Goal: Book appointment/travel/reservation

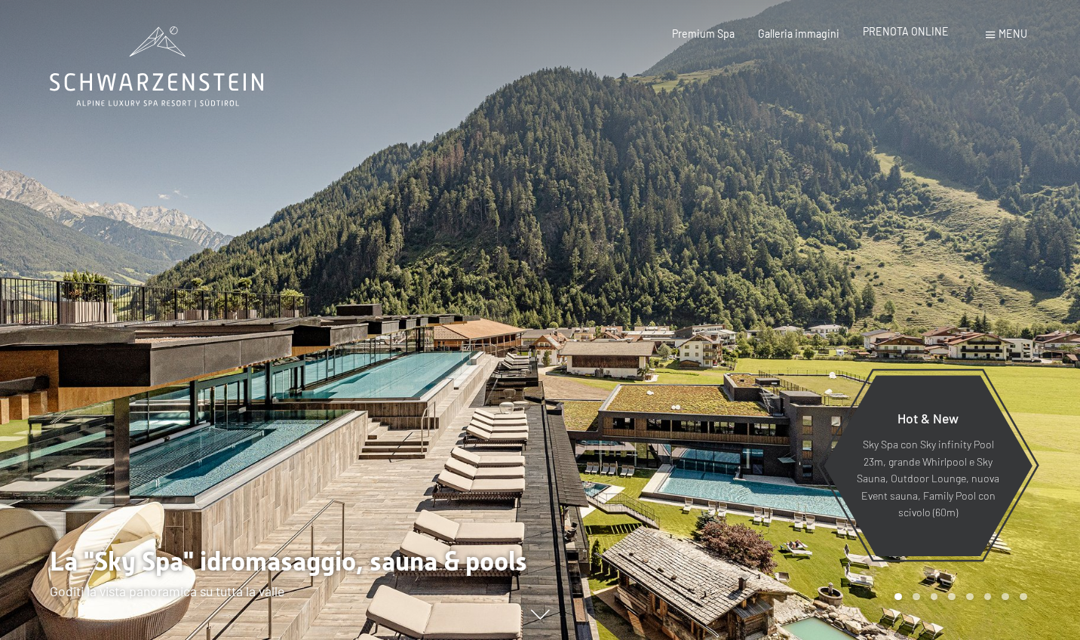
click at [894, 31] on span "PRENOTA ONLINE" at bounding box center [906, 31] width 86 height 13
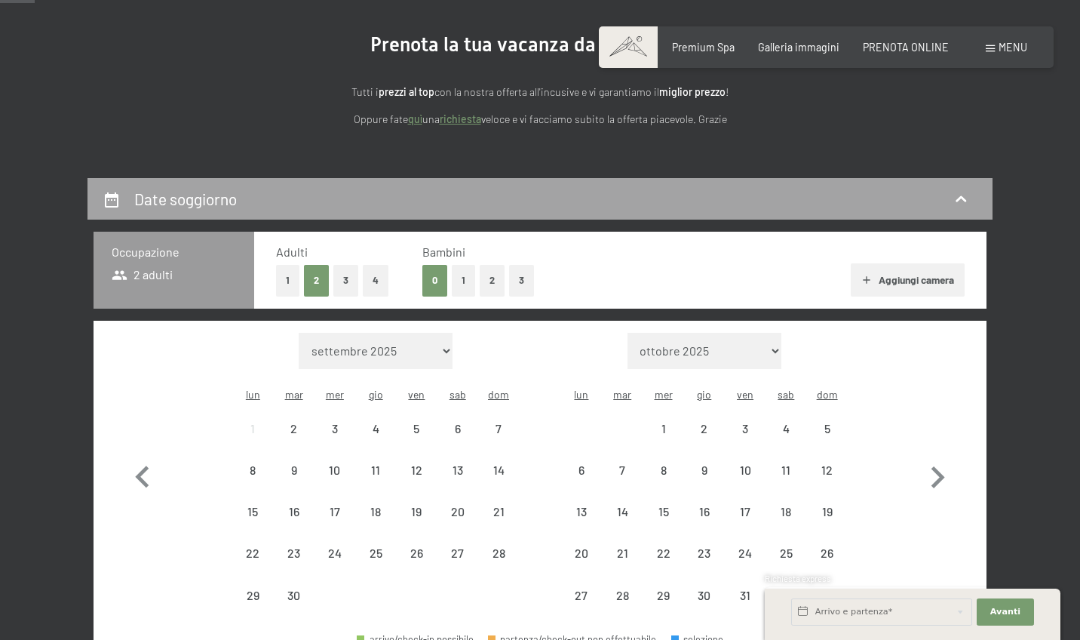
scroll to position [217, 0]
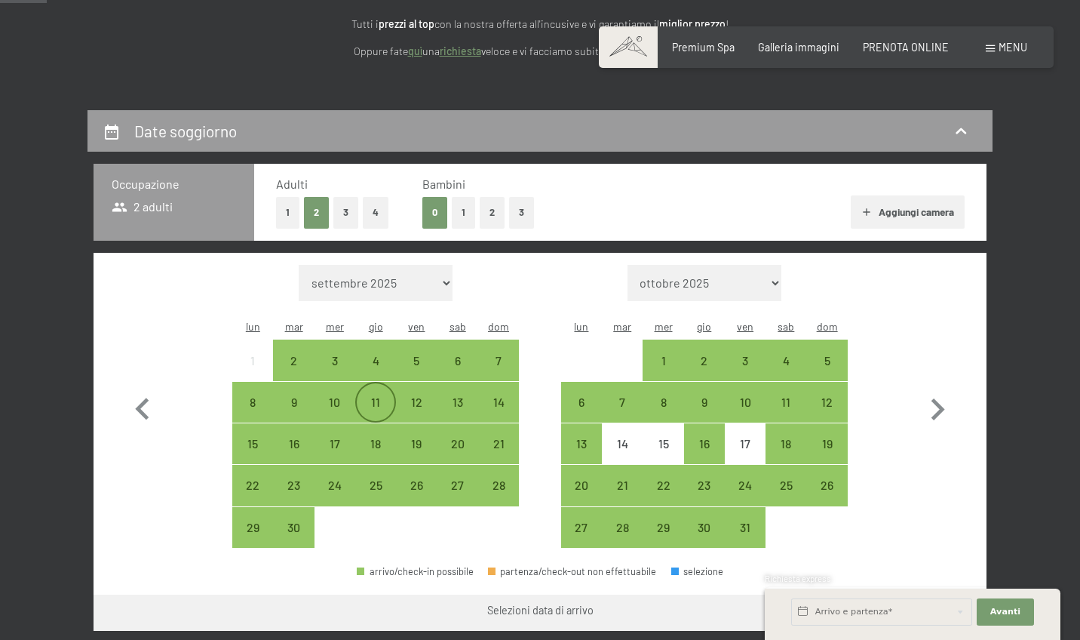
click at [376, 396] on div "11" at bounding box center [376, 415] width 38 height 38
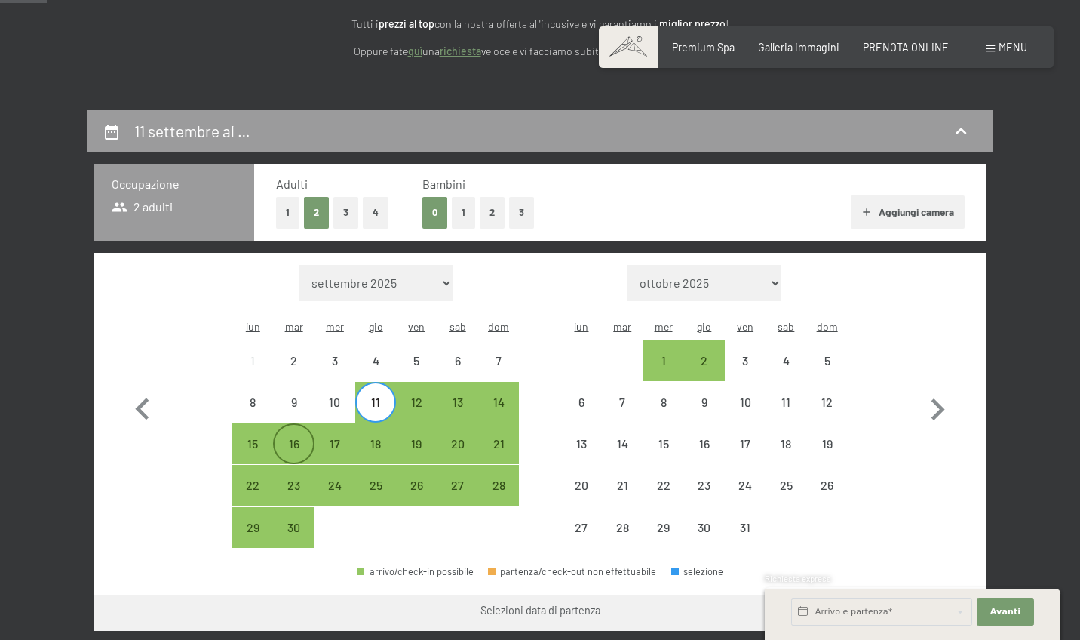
click at [293, 438] on div "16" at bounding box center [294, 457] width 38 height 38
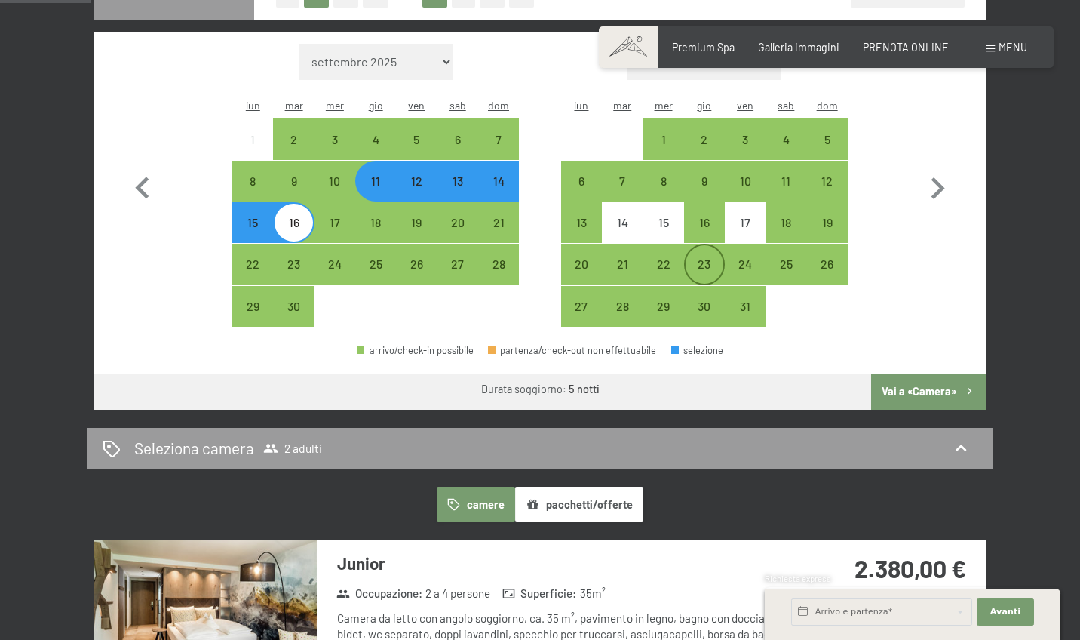
scroll to position [456, 0]
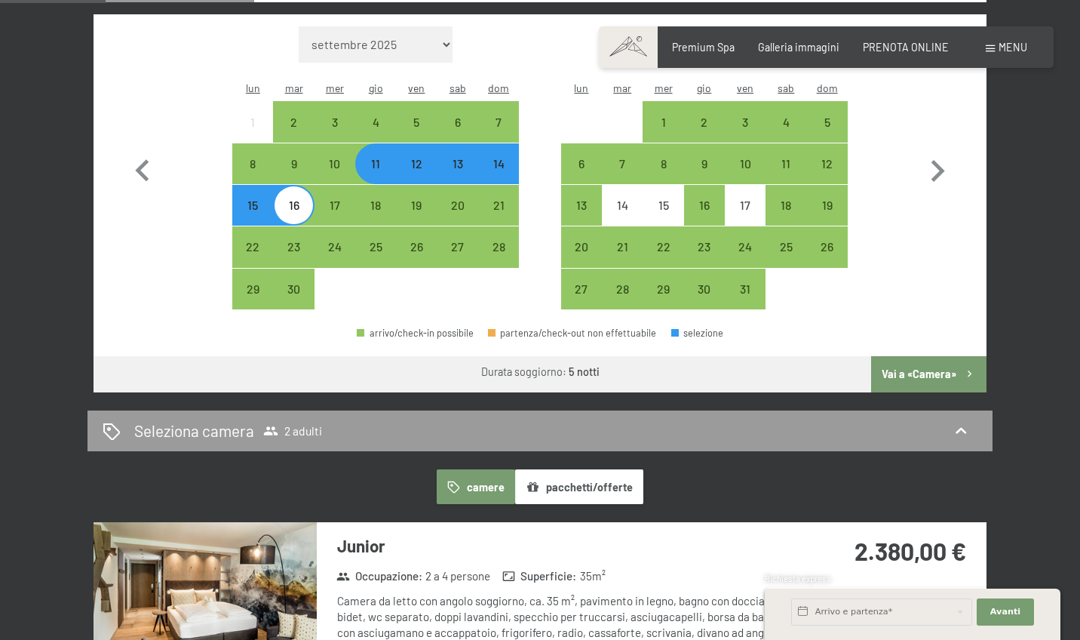
click at [941, 356] on button "Vai a «Camera»" at bounding box center [928, 374] width 115 height 36
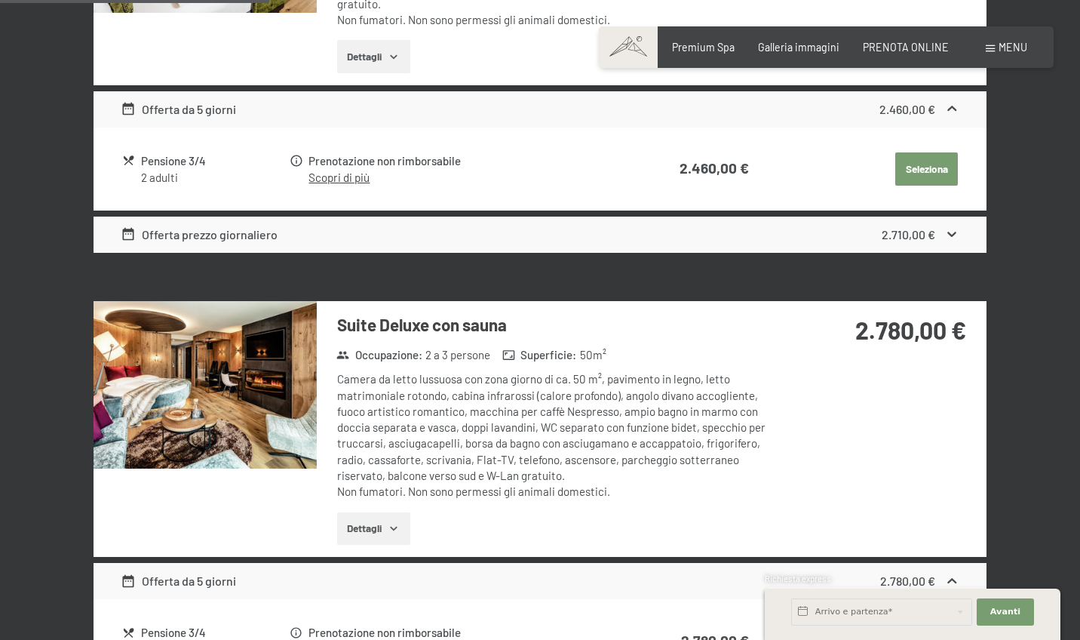
scroll to position [1080, 0]
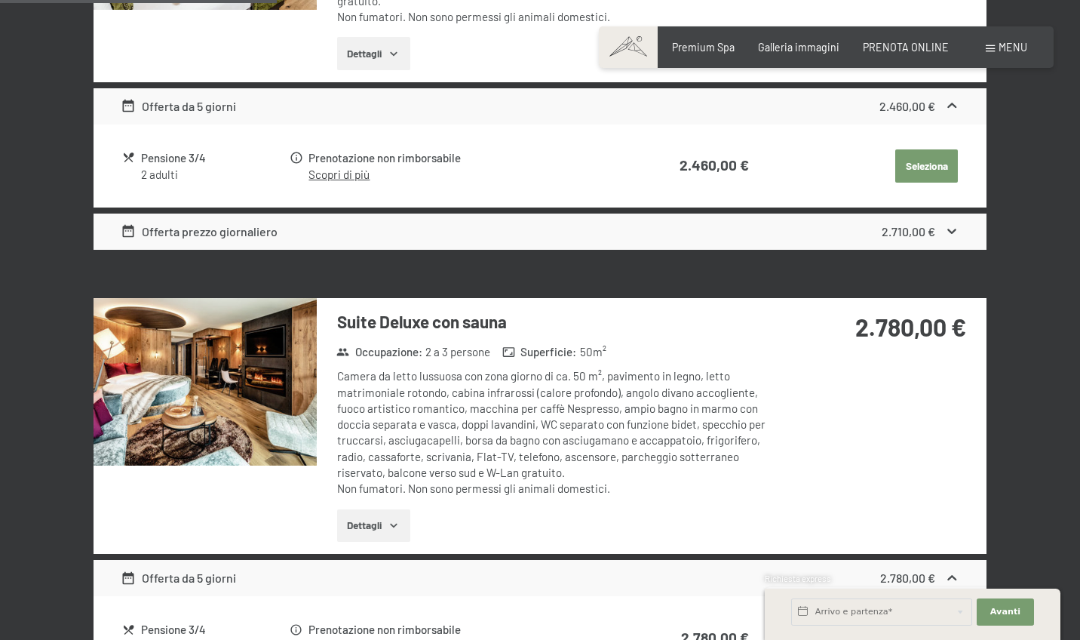
click at [403, 511] on button "Dettagli" at bounding box center [373, 525] width 73 height 33
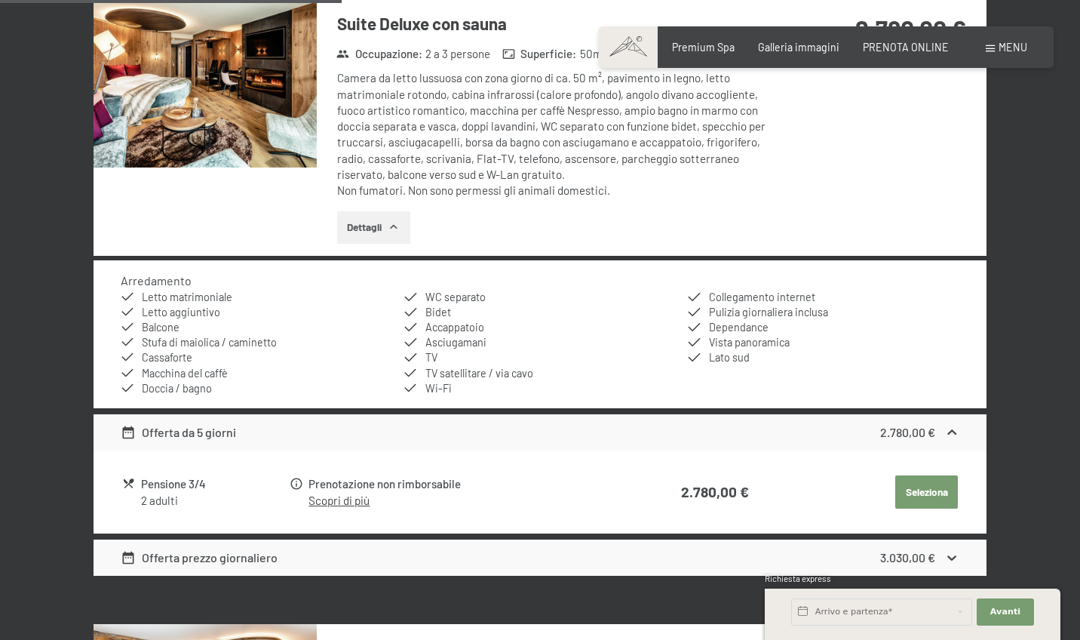
scroll to position [1378, 0]
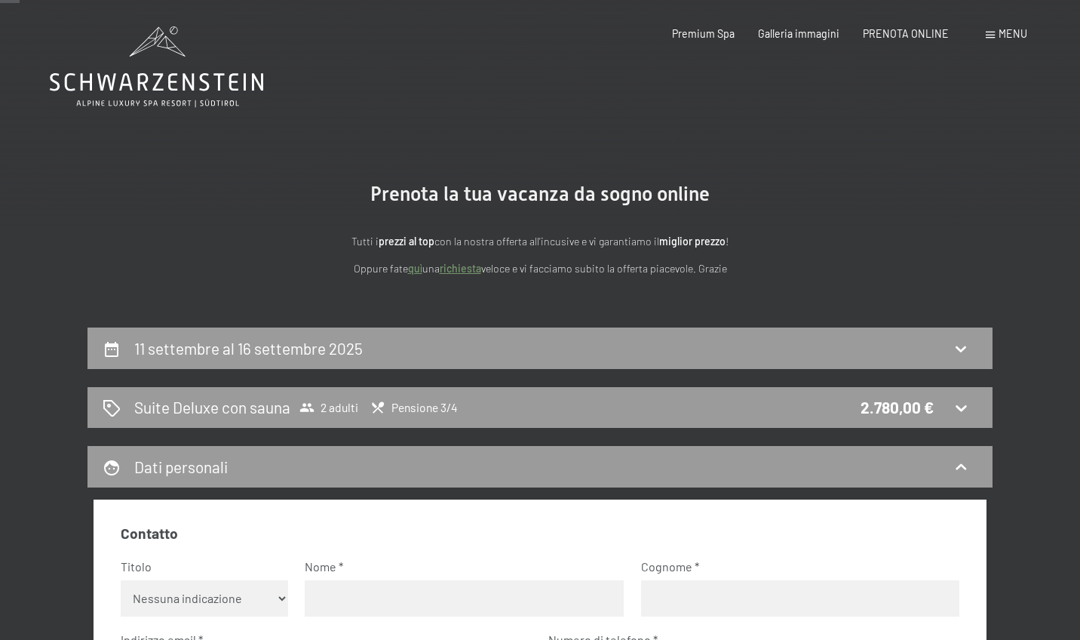
scroll to position [0, 0]
click at [716, 36] on span "Premium Spa" at bounding box center [703, 31] width 63 height 13
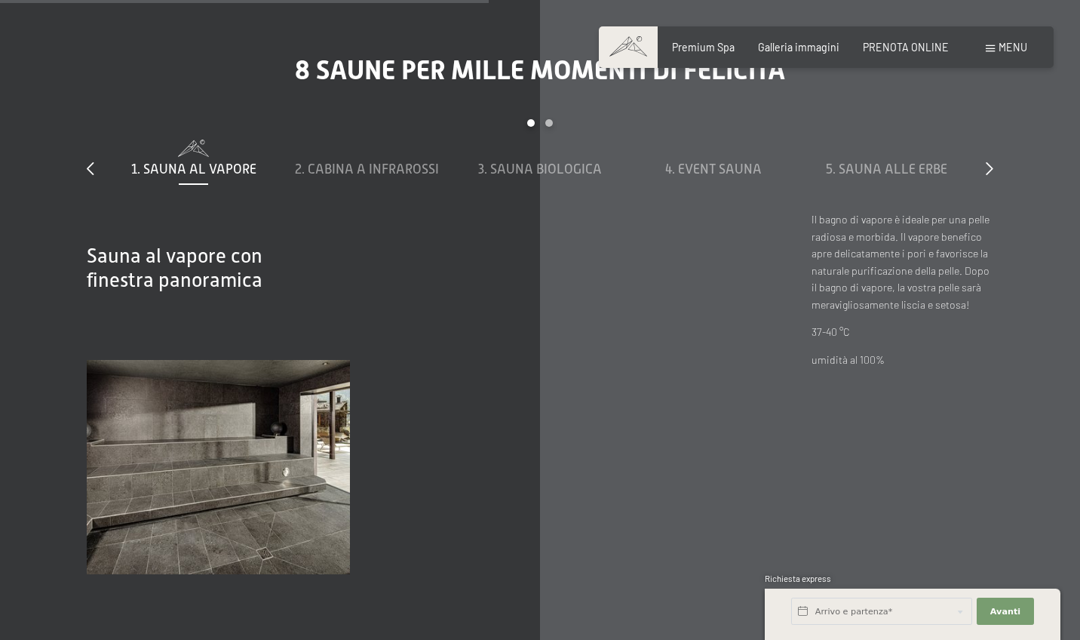
scroll to position [4344, 0]
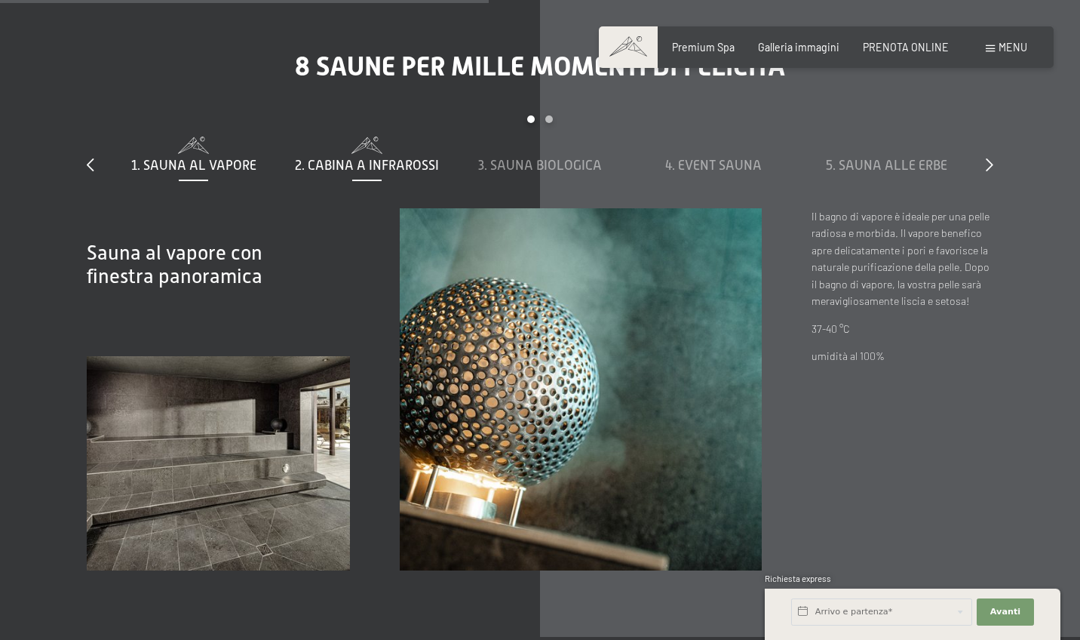
click at [407, 158] on span "2. Cabina a infrarossi" at bounding box center [367, 165] width 144 height 15
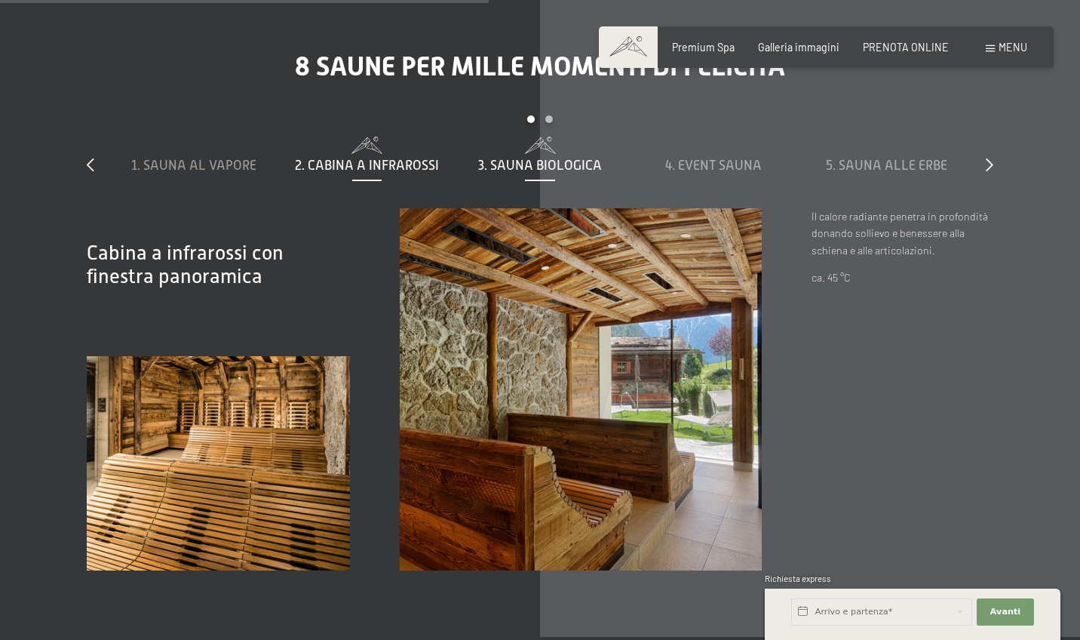
click at [529, 158] on span "3. Sauna biologica" at bounding box center [540, 165] width 124 height 15
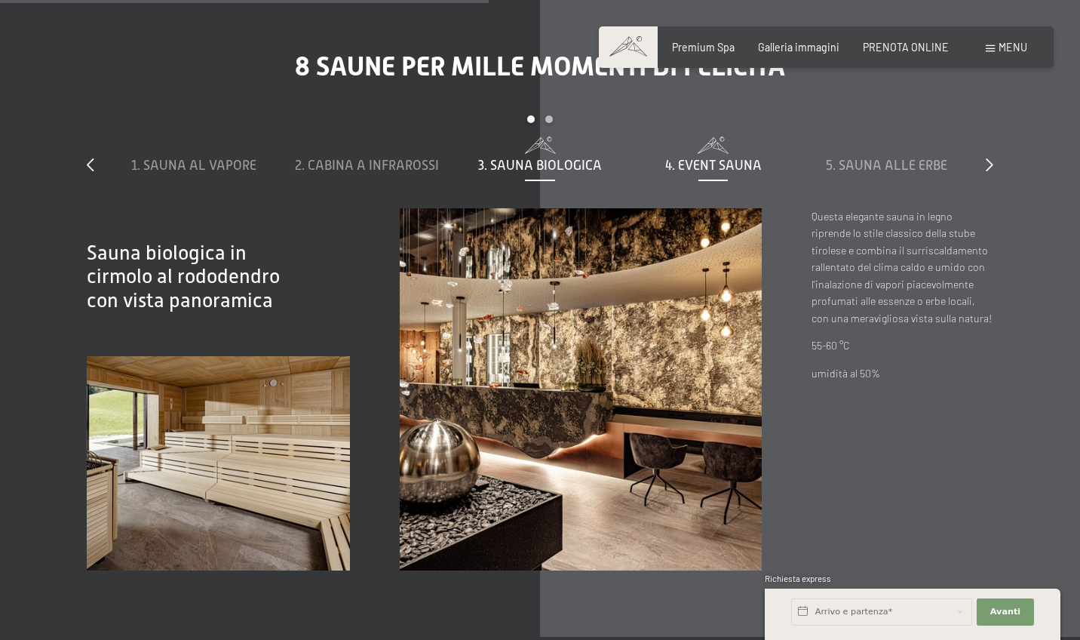
click at [700, 156] on div "4. Event Sauna" at bounding box center [714, 165] width 160 height 19
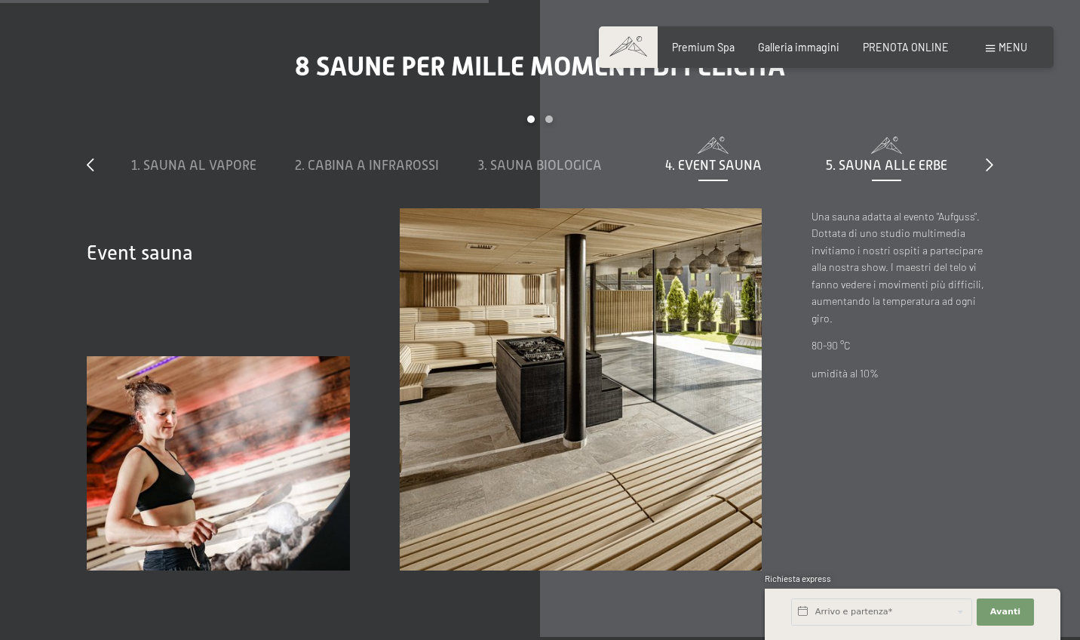
click at [862, 158] on span "5. Sauna alle erbe" at bounding box center [886, 165] width 121 height 15
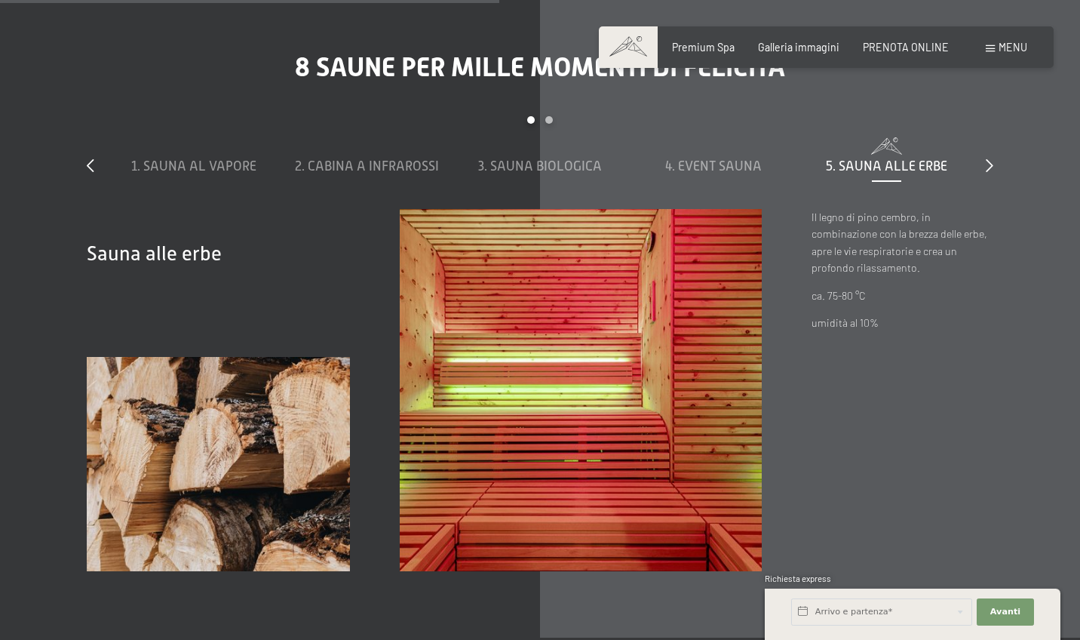
scroll to position [4311, 0]
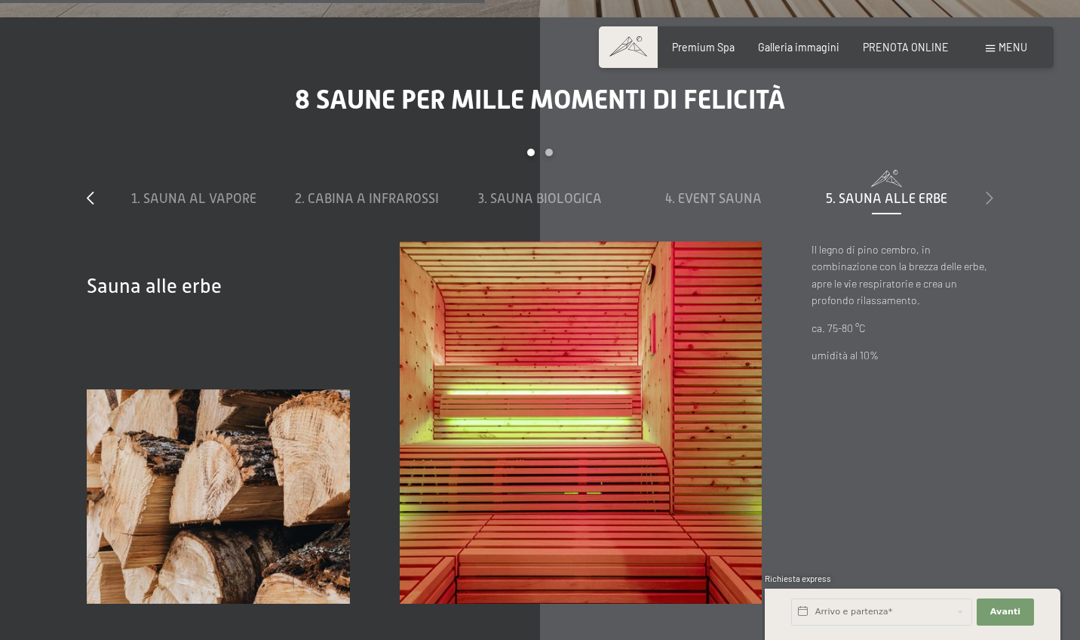
click at [991, 191] on icon at bounding box center [990, 198] width 8 height 14
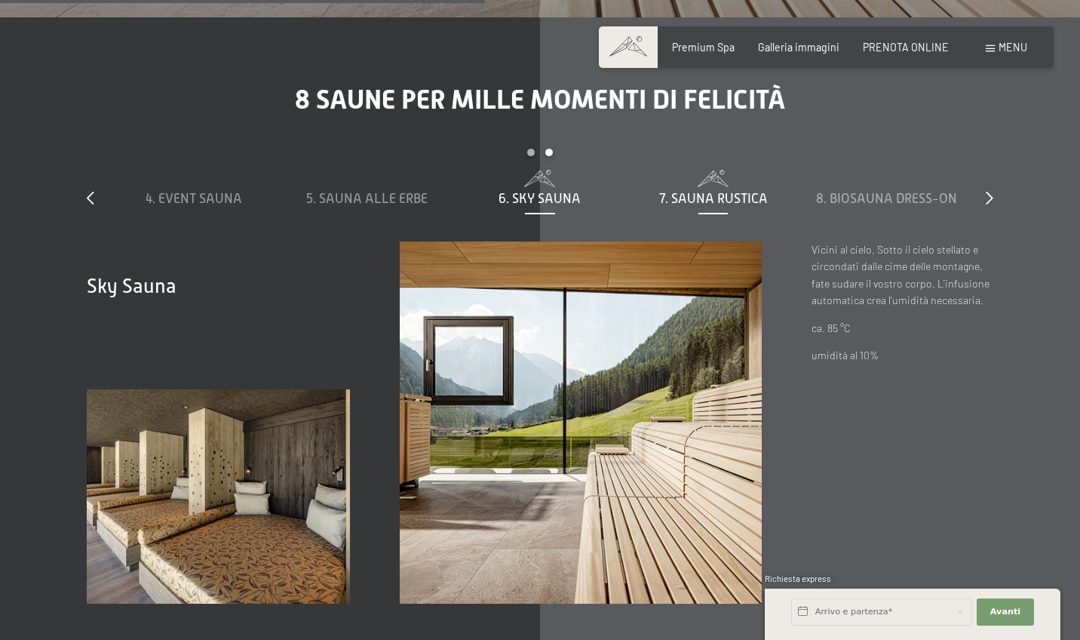
click at [720, 191] on span "7. Sauna rustica" at bounding box center [713, 198] width 109 height 15
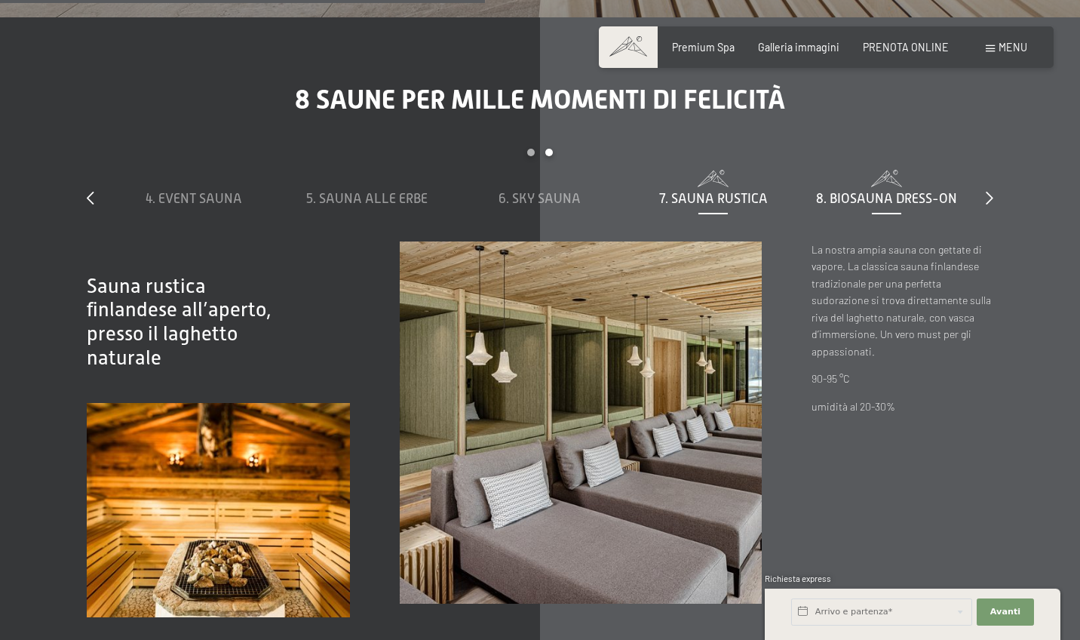
click at [867, 191] on span "8. Biosauna dress-on" at bounding box center [886, 198] width 141 height 15
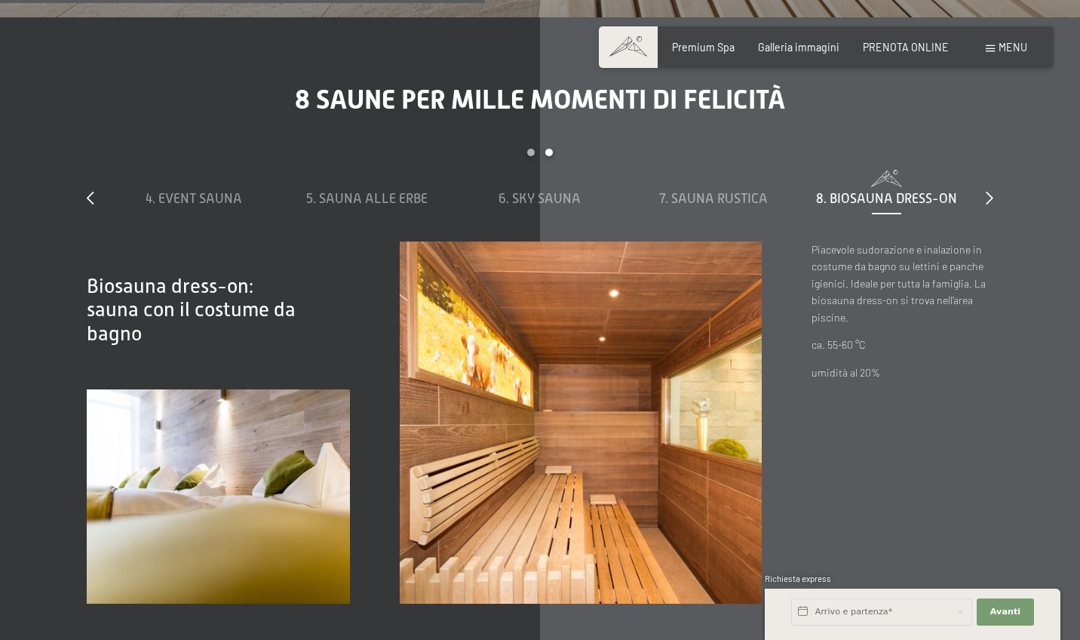
click at [997, 175] on div "8 saune per mille momenti di felicità slide 4 to 8 of 8 1. Sauna al vapore 2. C…" at bounding box center [540, 344] width 1006 height 520
click at [991, 191] on icon at bounding box center [990, 198] width 8 height 14
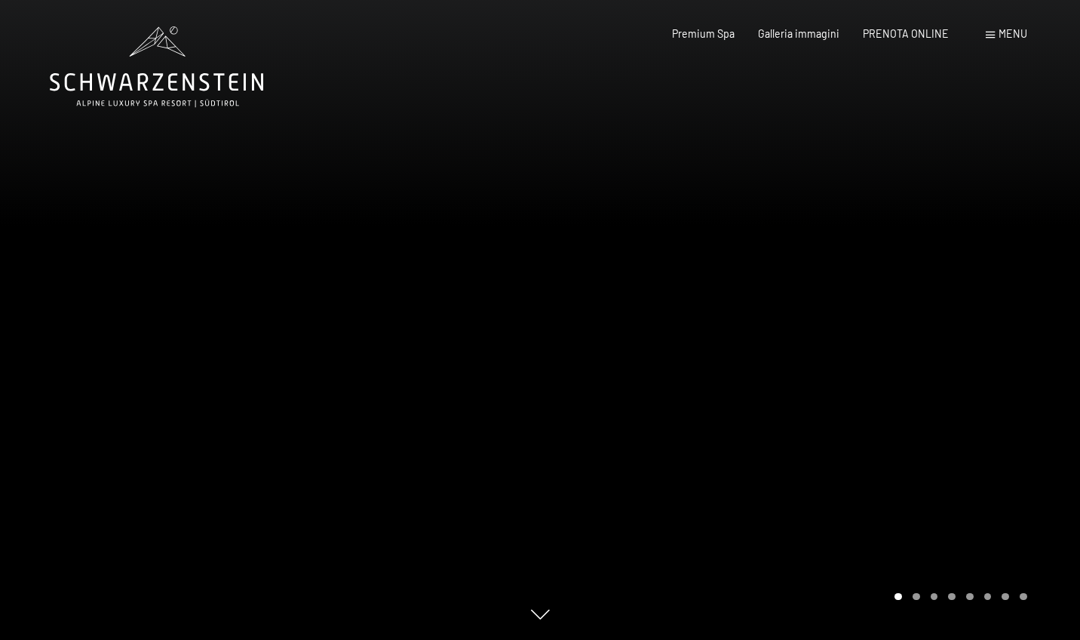
scroll to position [0, 0]
click at [1044, 339] on div at bounding box center [810, 320] width 540 height 640
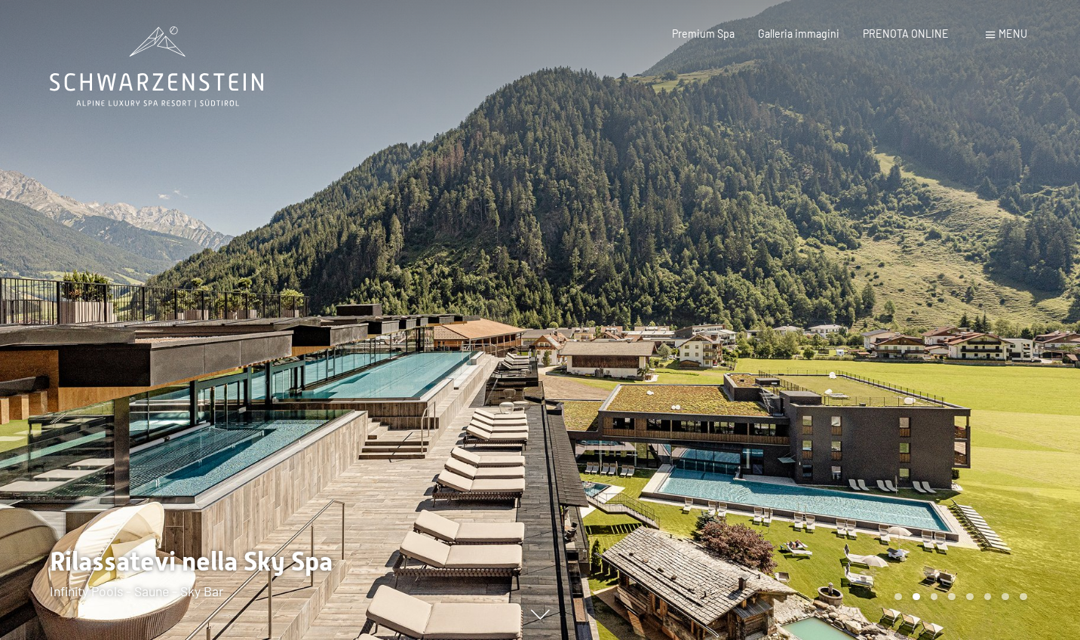
click at [1044, 339] on div at bounding box center [810, 320] width 540 height 640
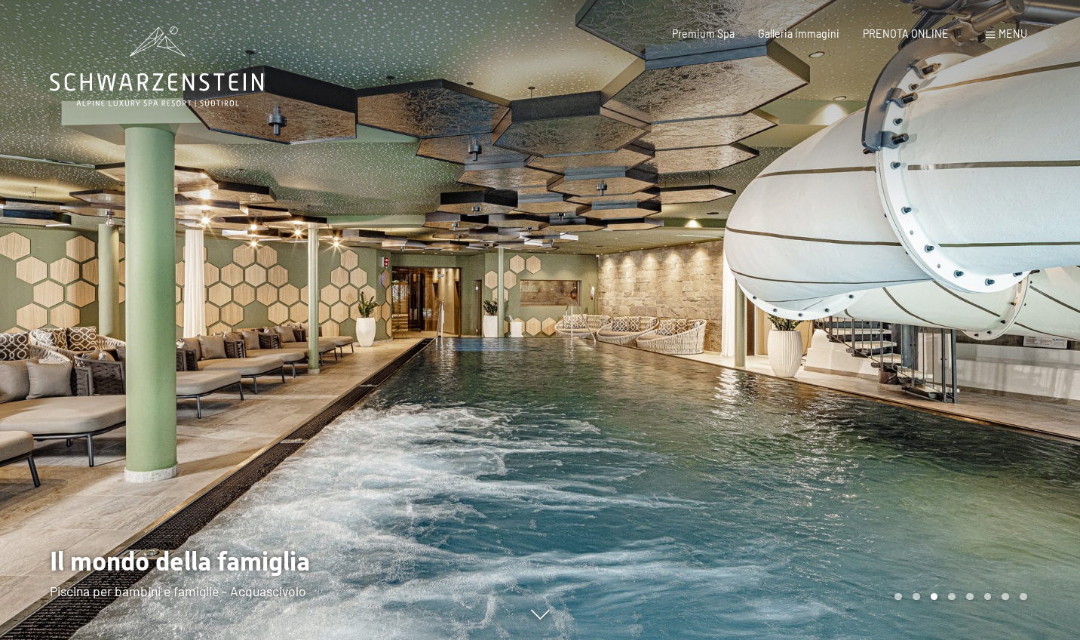
click at [1044, 339] on div at bounding box center [810, 320] width 540 height 640
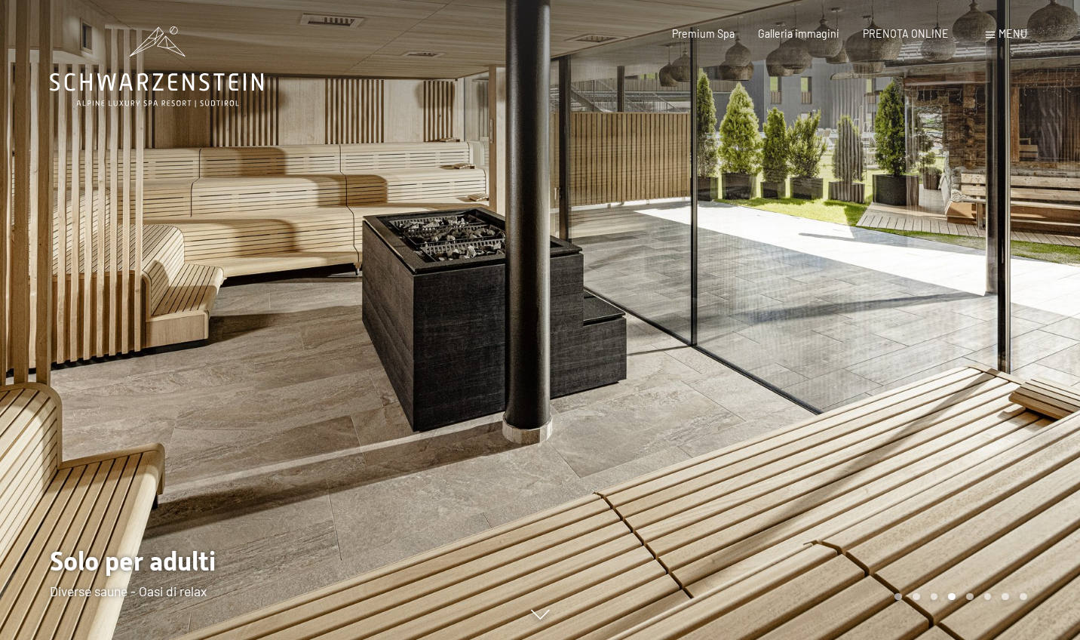
click at [1044, 339] on div at bounding box center [810, 320] width 540 height 640
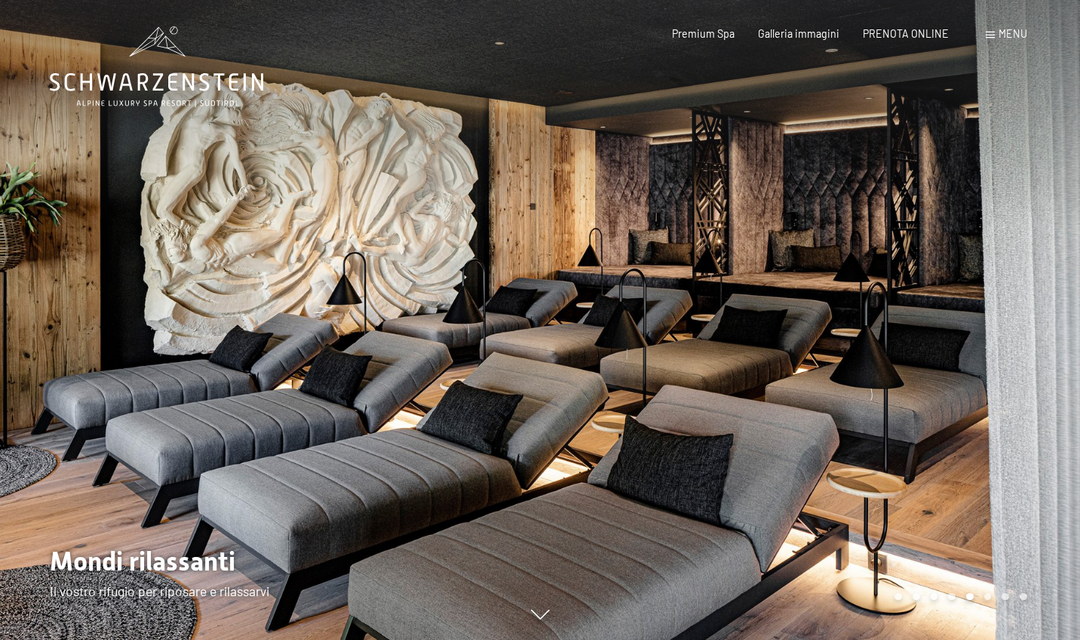
click at [1044, 339] on div at bounding box center [810, 320] width 540 height 640
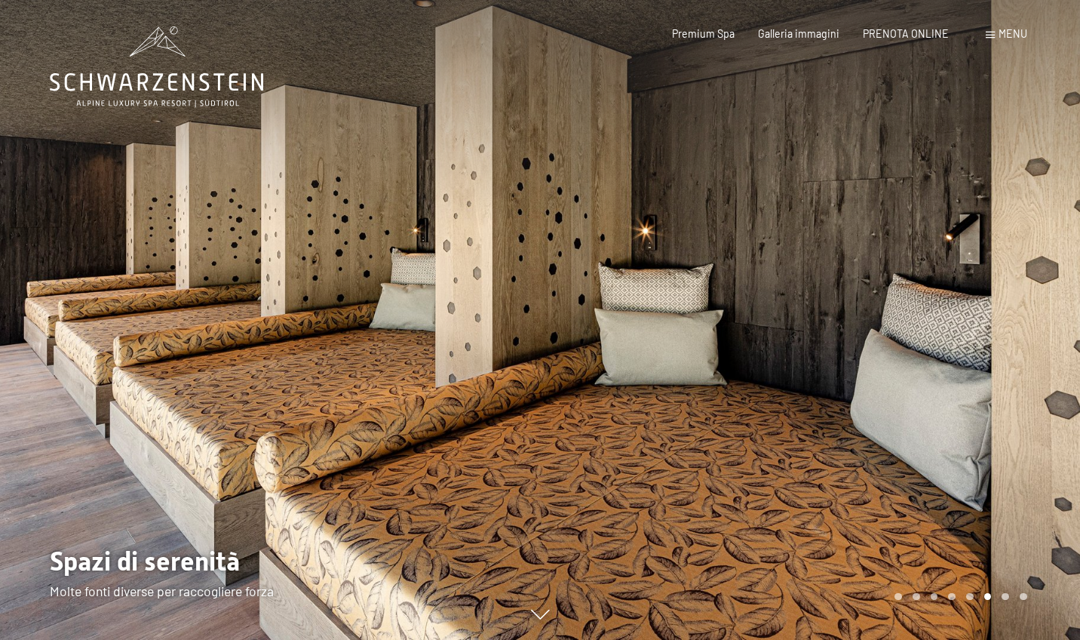
click at [1044, 339] on div at bounding box center [810, 320] width 540 height 640
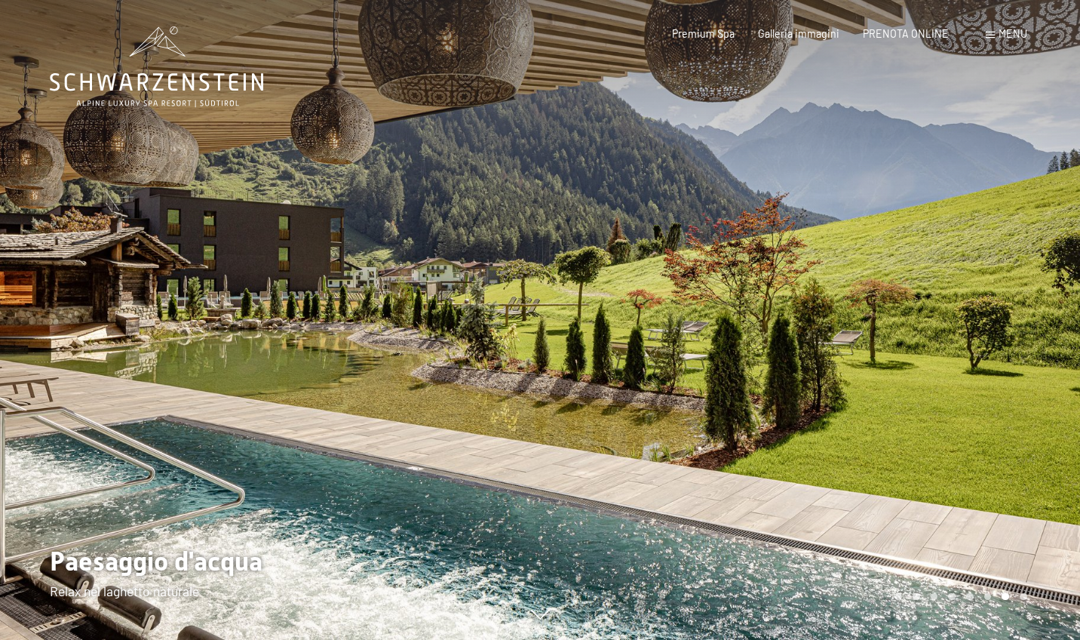
click at [1044, 339] on div at bounding box center [810, 320] width 540 height 640
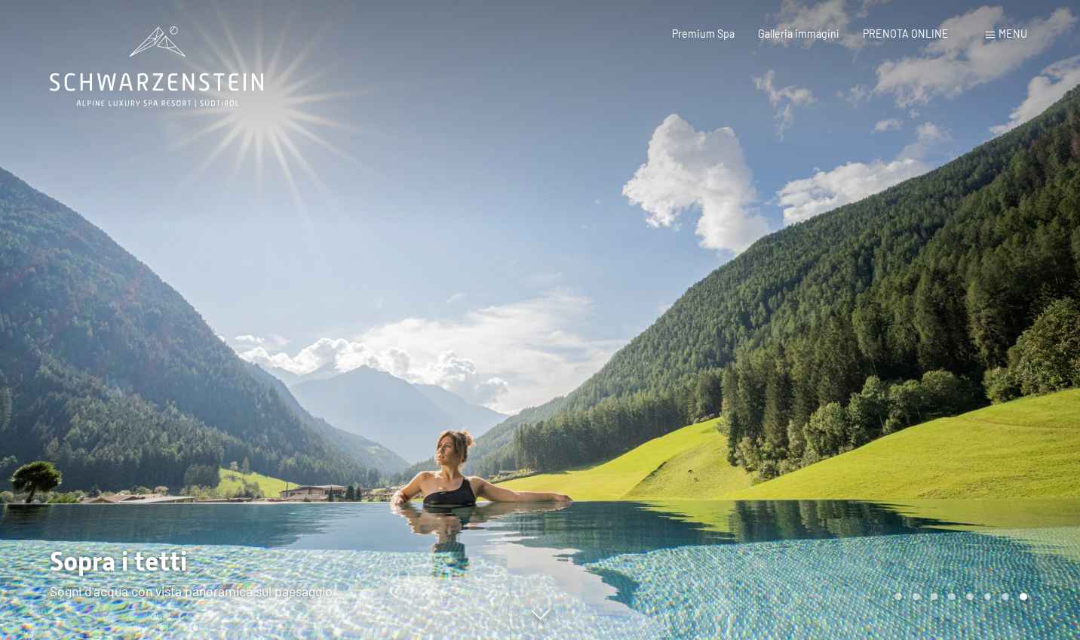
click at [1044, 339] on div at bounding box center [810, 320] width 540 height 640
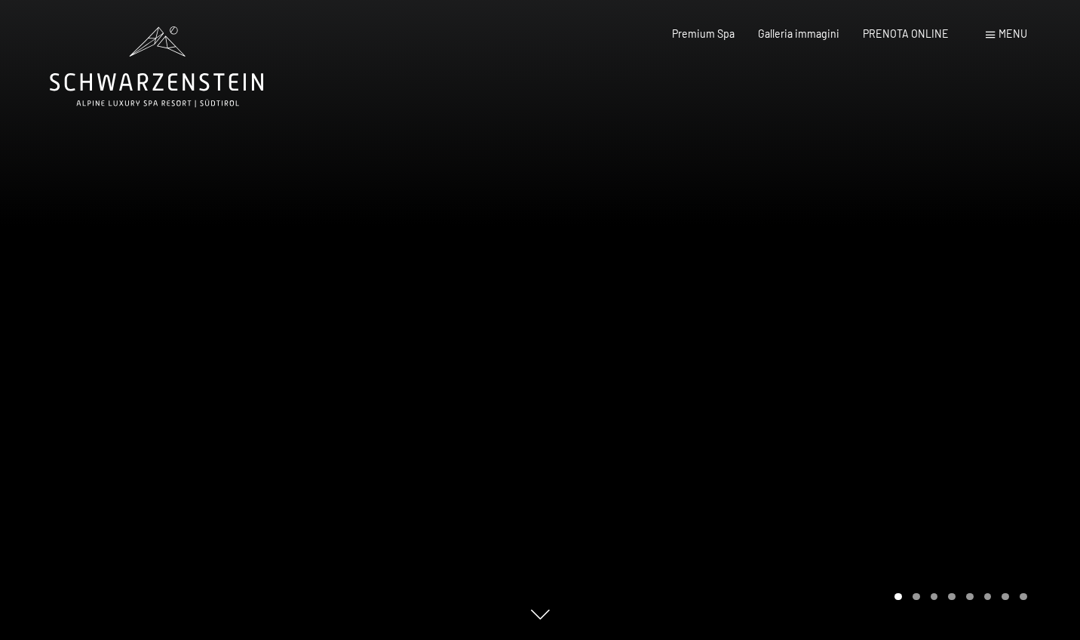
click at [1044, 339] on div at bounding box center [810, 320] width 540 height 640
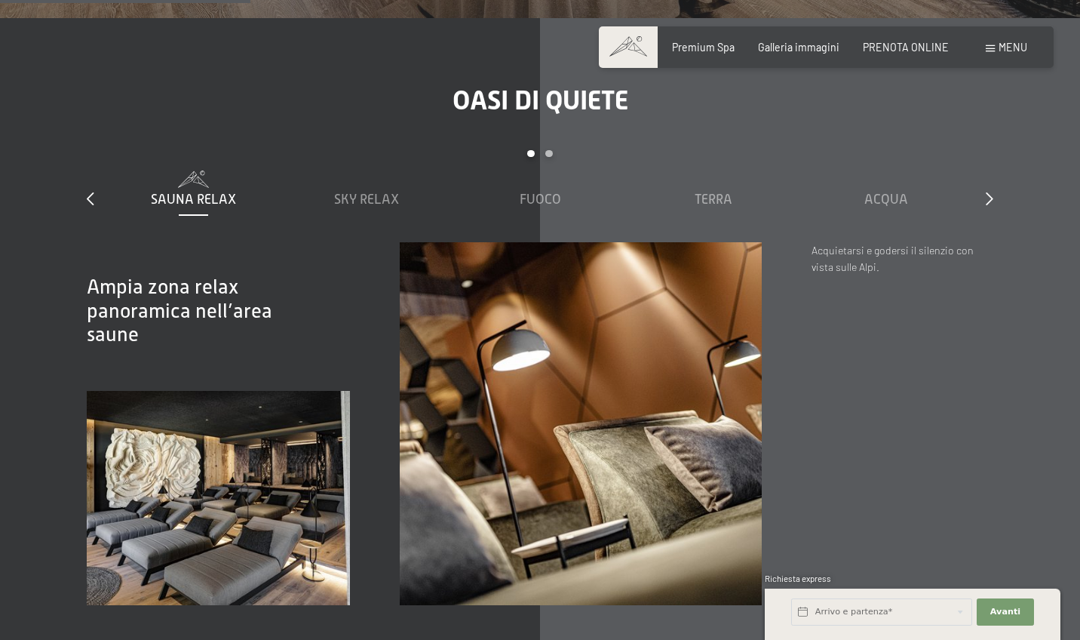
scroll to position [1870, 0]
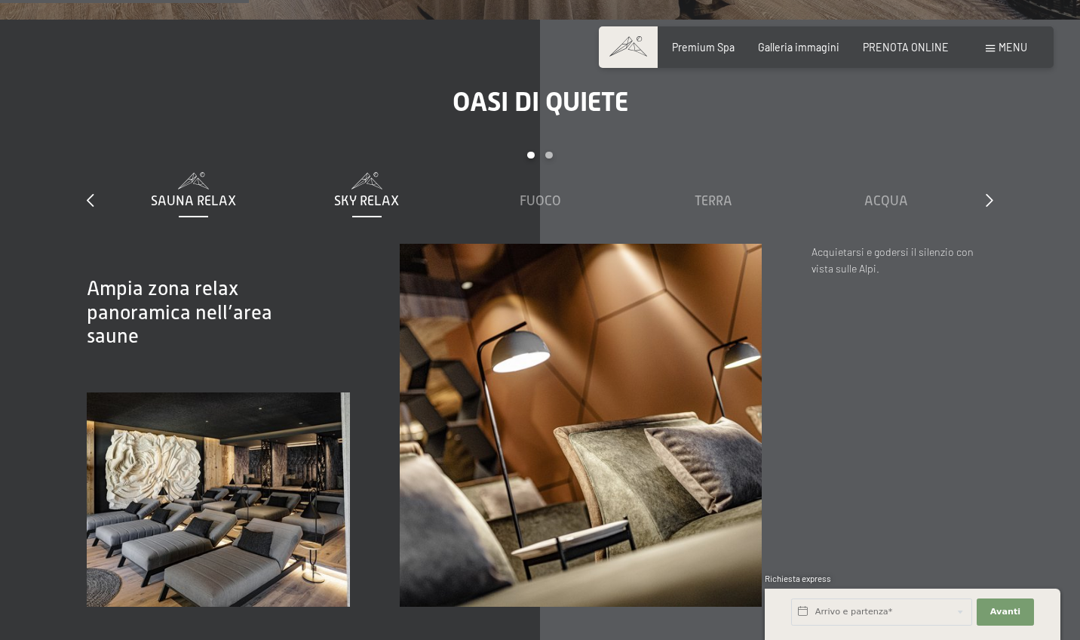
click at [374, 172] on span at bounding box center [367, 180] width 160 height 17
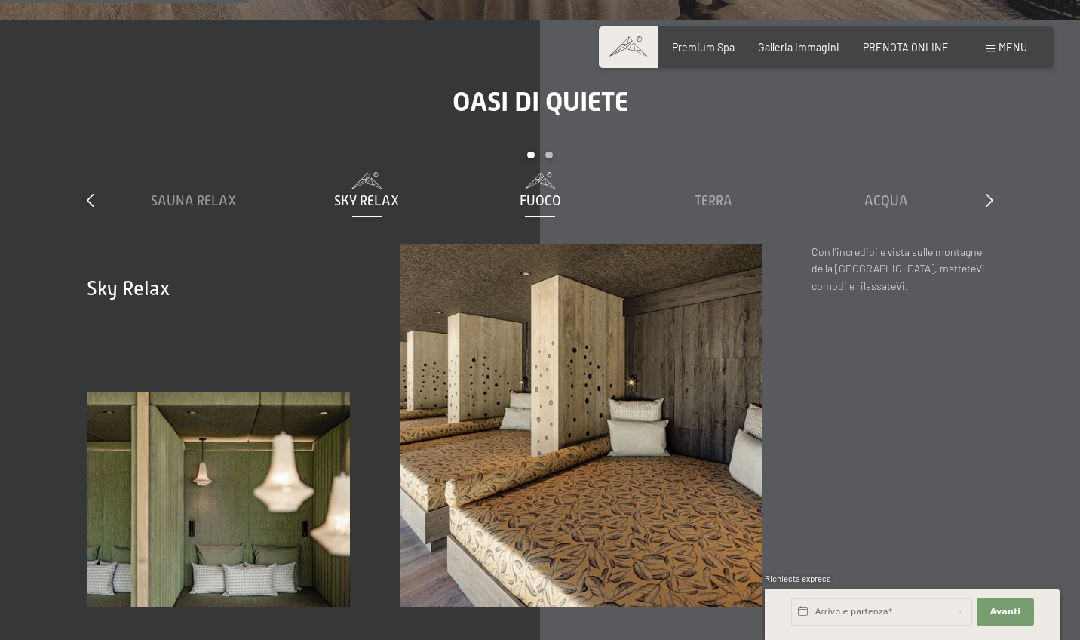
click at [520, 193] on span "Fuoco" at bounding box center [540, 200] width 41 height 15
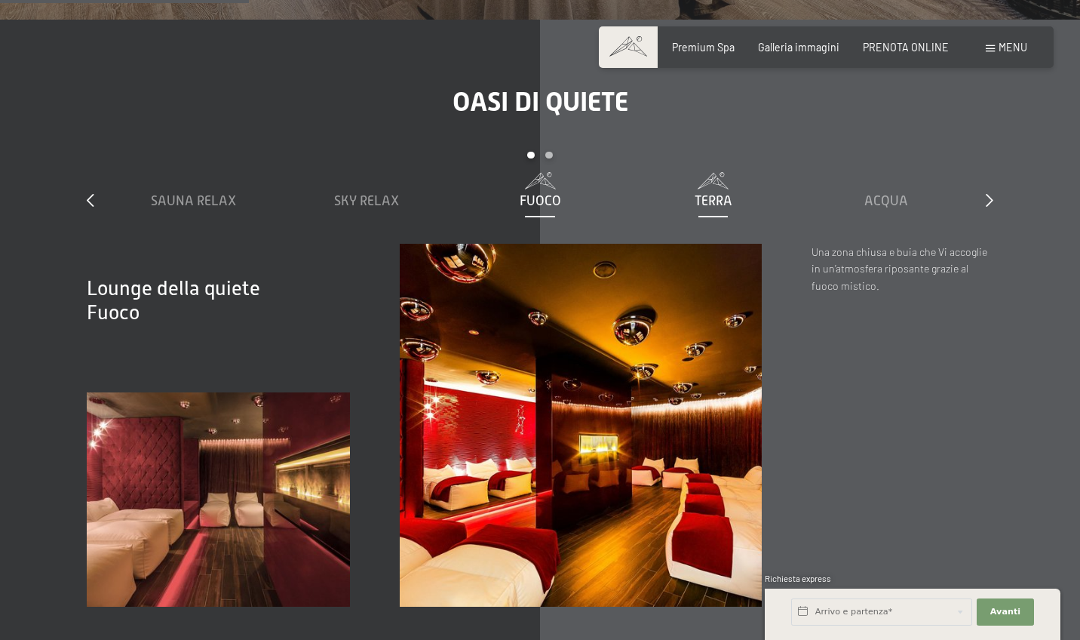
click at [708, 172] on span at bounding box center [714, 180] width 160 height 17
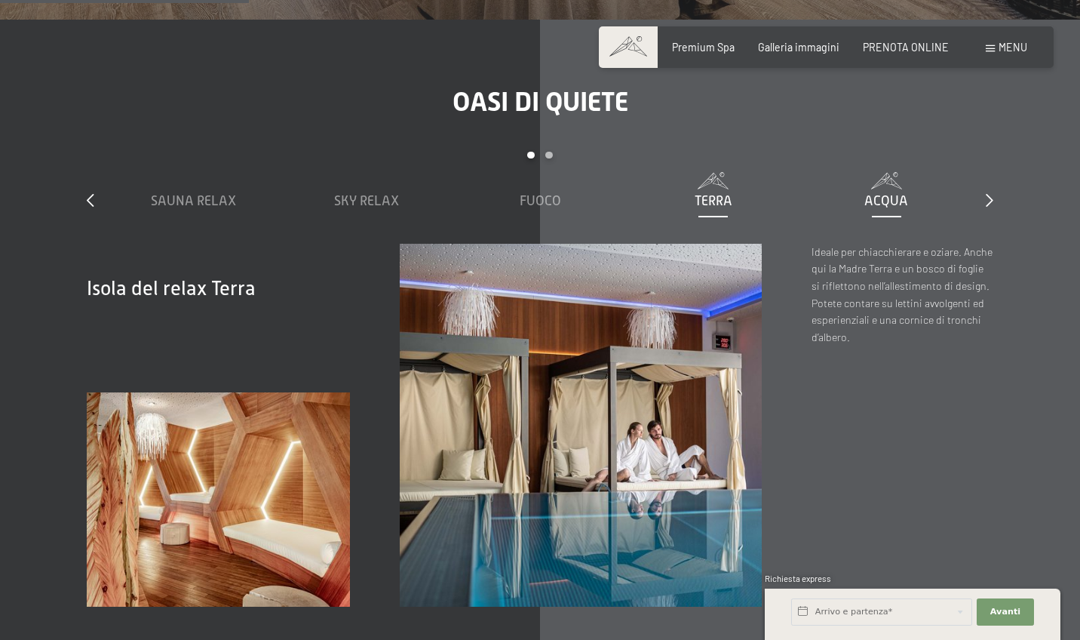
click at [886, 192] on div "Acqua" at bounding box center [886, 201] width 160 height 19
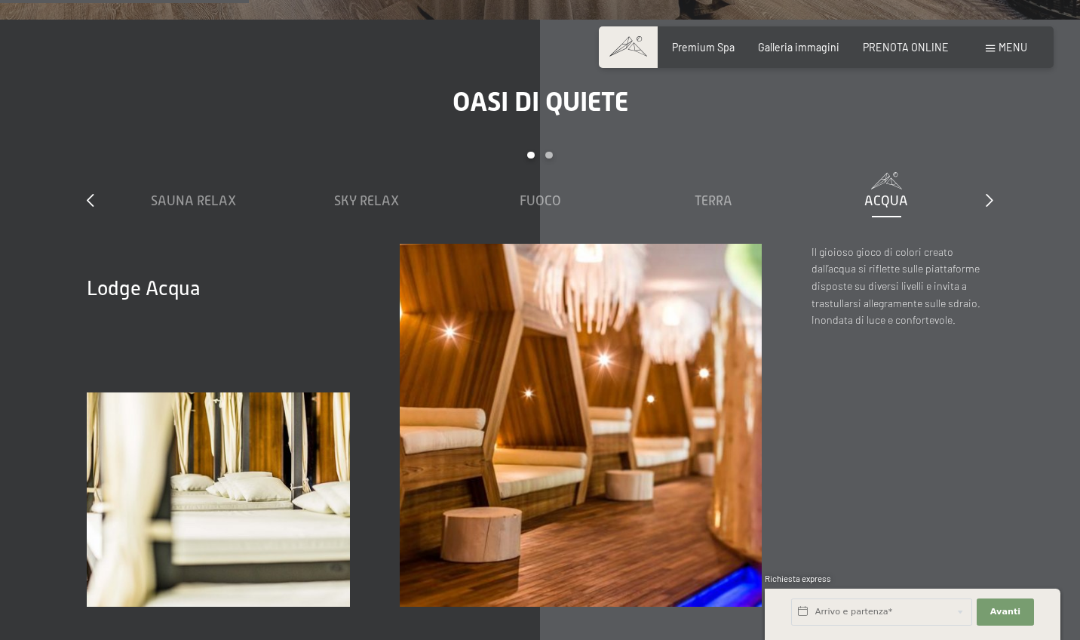
click at [995, 167] on div "Oasi di quiete slide 1 to 5 of 7 Sauna relax Sky Relax Fuoco Terra Acqua Aria S…" at bounding box center [540, 346] width 1006 height 520
click at [989, 193] on icon at bounding box center [990, 200] width 8 height 14
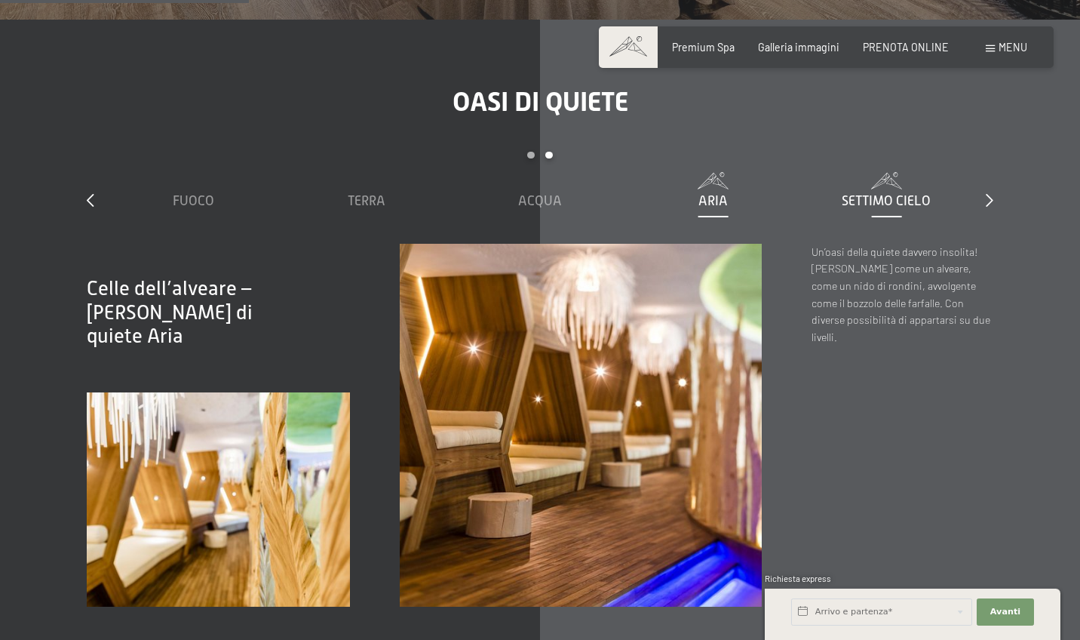
click at [893, 193] on span "Settimo Cielo" at bounding box center [886, 200] width 89 height 15
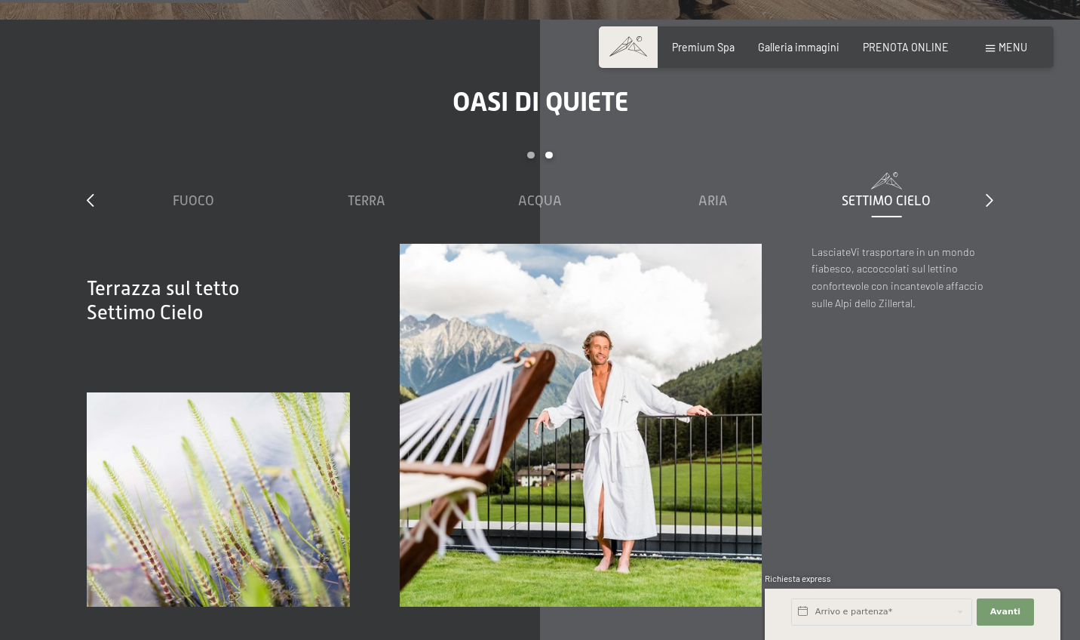
click at [981, 180] on div "slide 3 to 7 of 7 Sauna relax Sky Relax Fuoco Terra Acqua Aria Settimo Cielo" at bounding box center [540, 198] width 906 height 92
click at [987, 193] on icon at bounding box center [990, 200] width 8 height 14
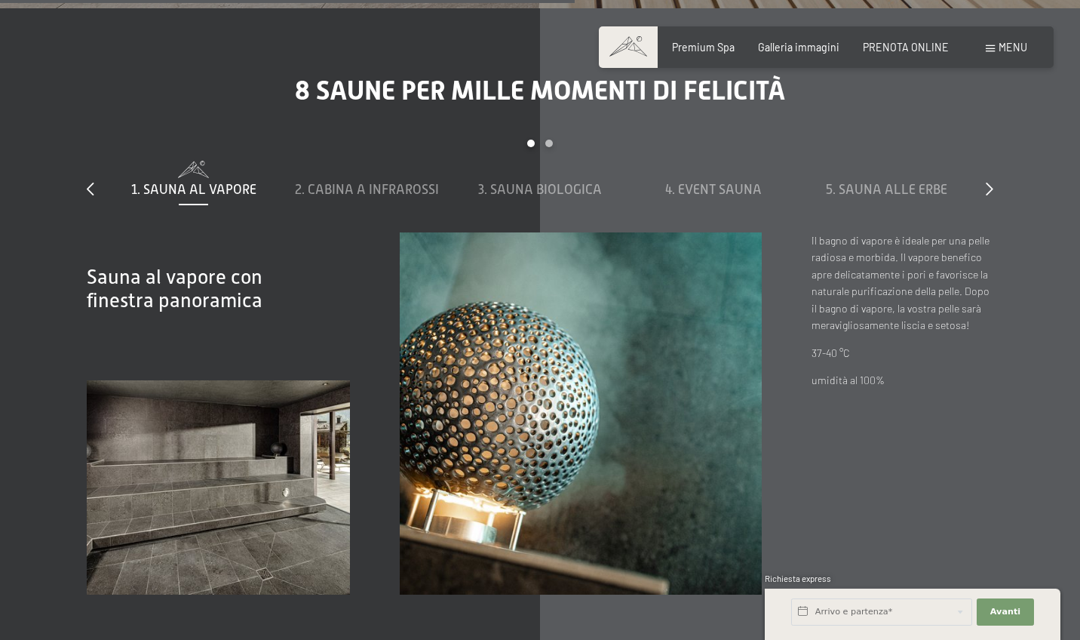
scroll to position [4320, 0]
click at [418, 181] on span "2. Cabina a infrarossi" at bounding box center [367, 188] width 144 height 15
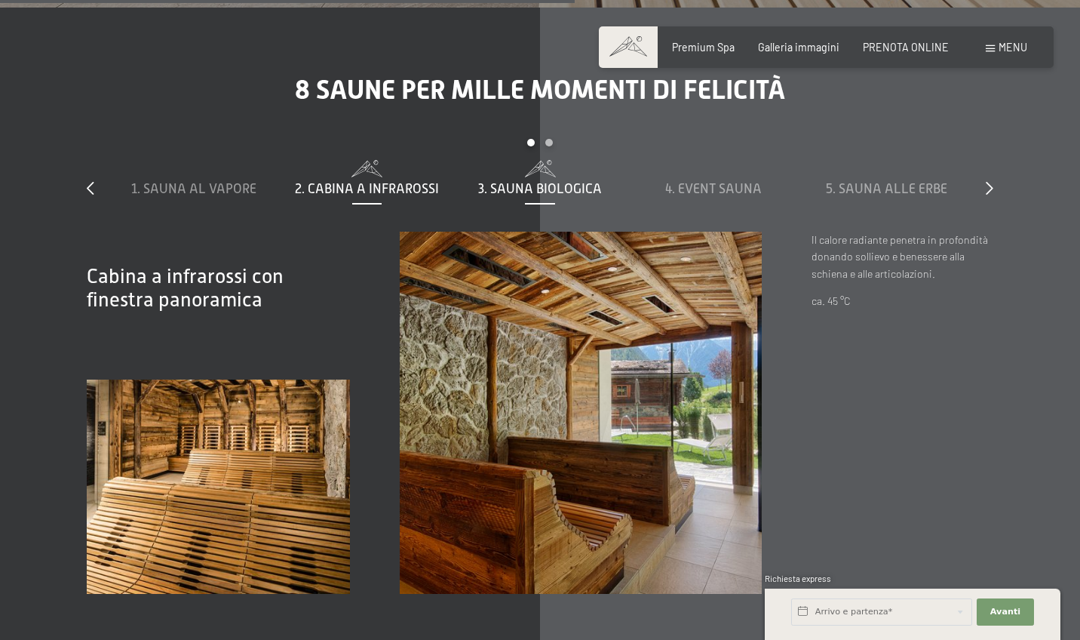
click at [575, 181] on span "3. Sauna biologica" at bounding box center [540, 188] width 124 height 15
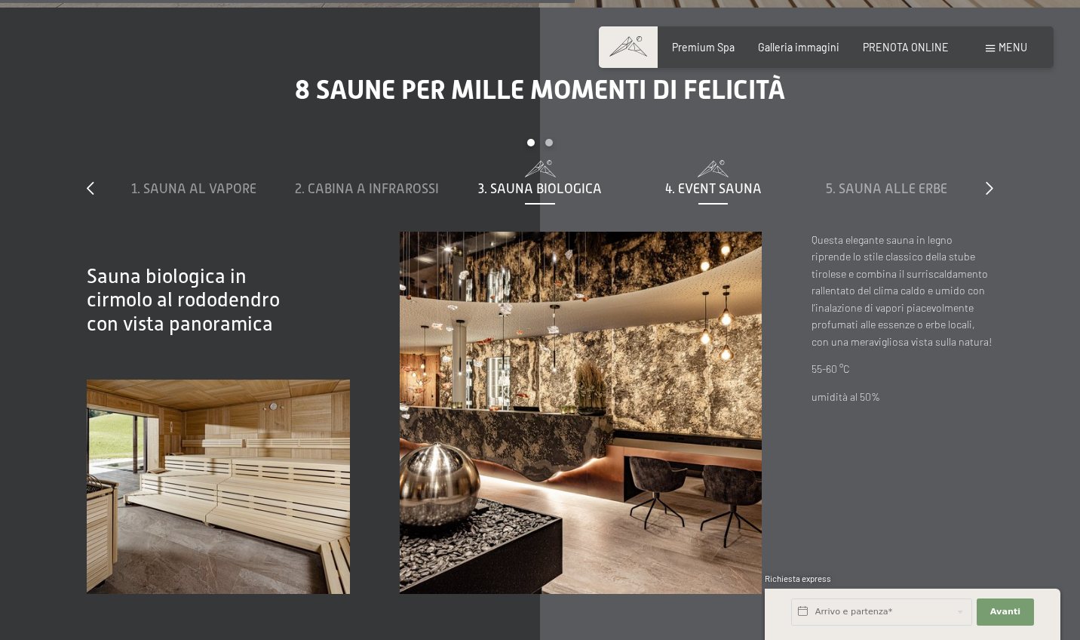
click at [678, 181] on span "4. Event Sauna" at bounding box center [713, 188] width 97 height 15
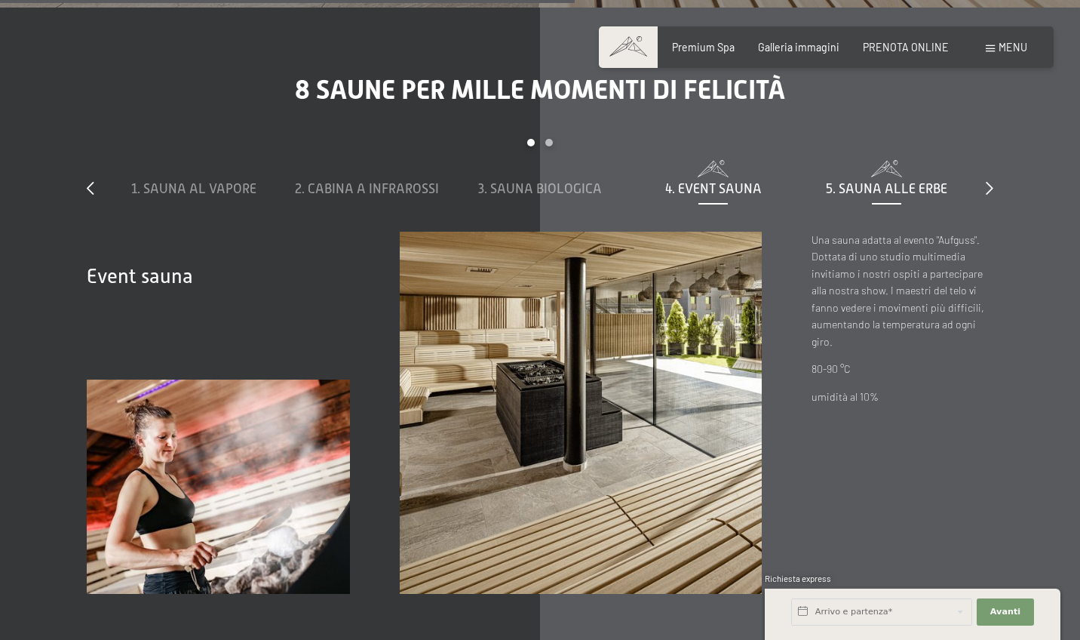
click at [887, 181] on span "5. Sauna alle erbe" at bounding box center [886, 188] width 121 height 15
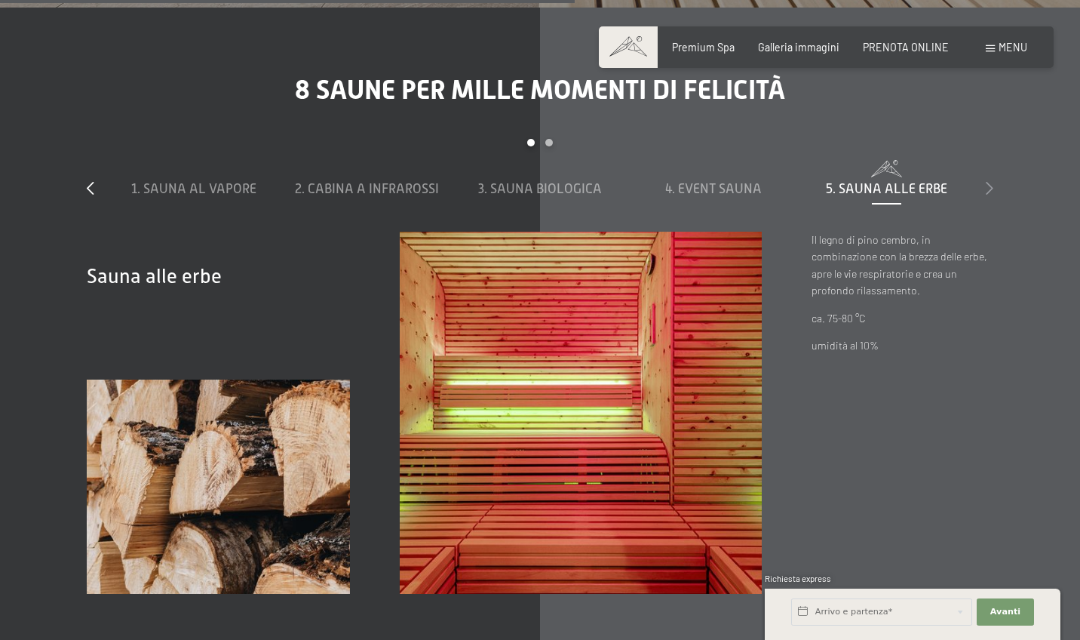
click at [987, 181] on icon at bounding box center [990, 188] width 8 height 14
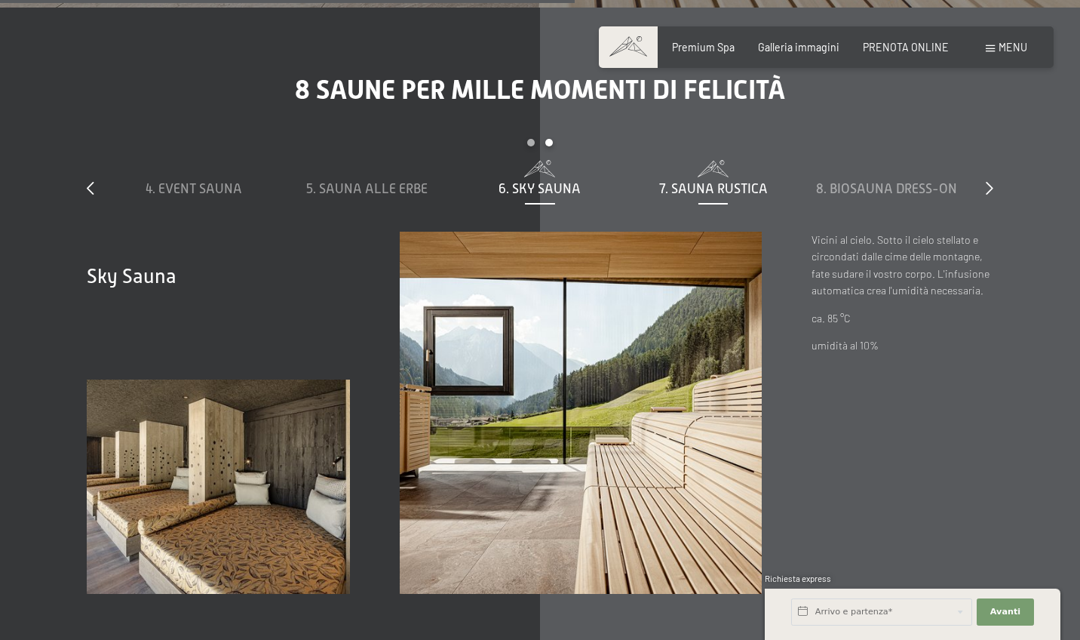
click at [742, 180] on div "7. Sauna rustica" at bounding box center [714, 189] width 160 height 19
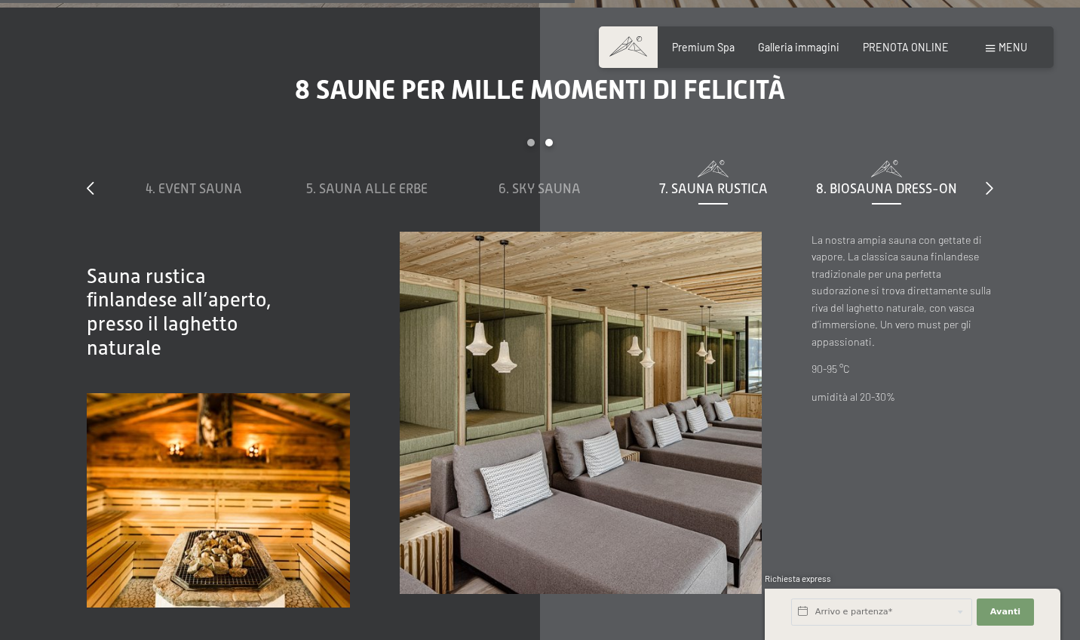
click at [833, 181] on span "8. Biosauna dress-on" at bounding box center [886, 188] width 141 height 15
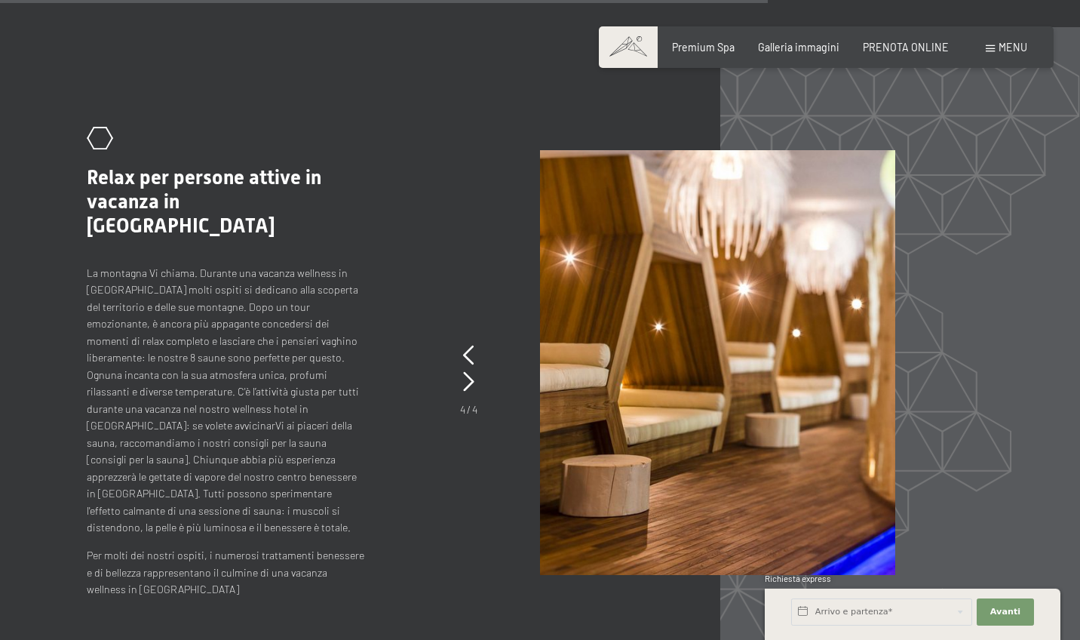
scroll to position [5773, 0]
click at [468, 345] on icon at bounding box center [468, 355] width 11 height 20
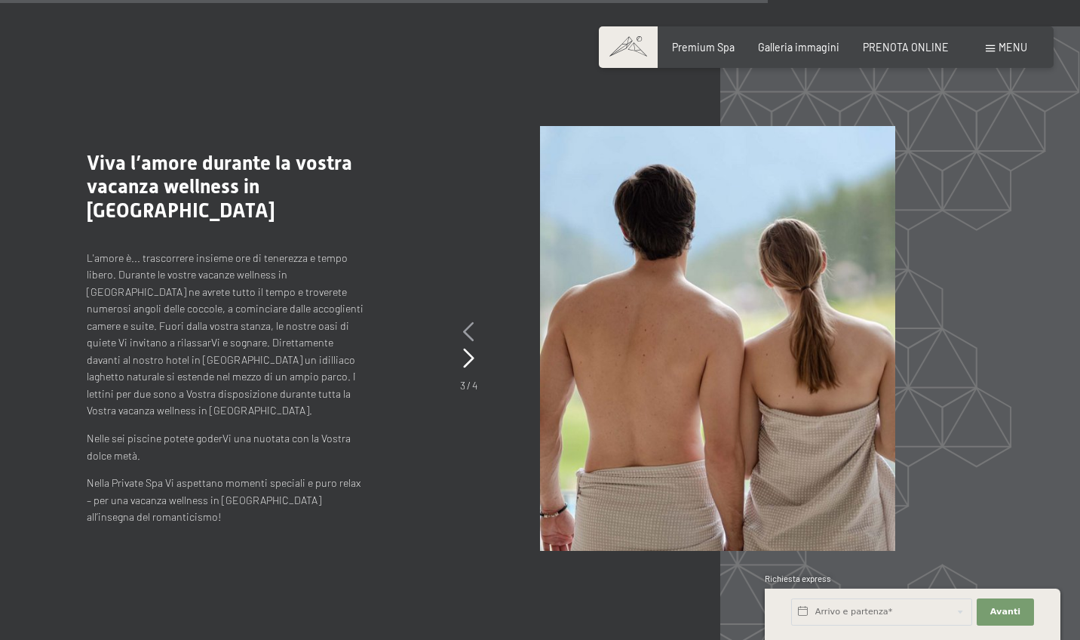
click at [468, 322] on icon at bounding box center [468, 332] width 11 height 20
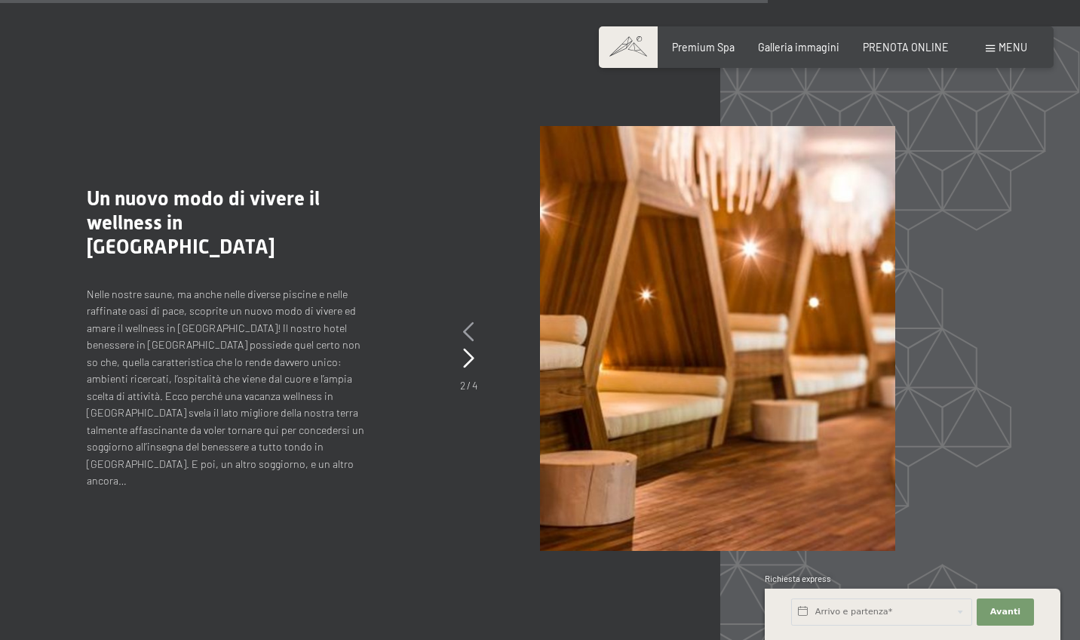
click at [468, 322] on icon at bounding box center [468, 332] width 11 height 20
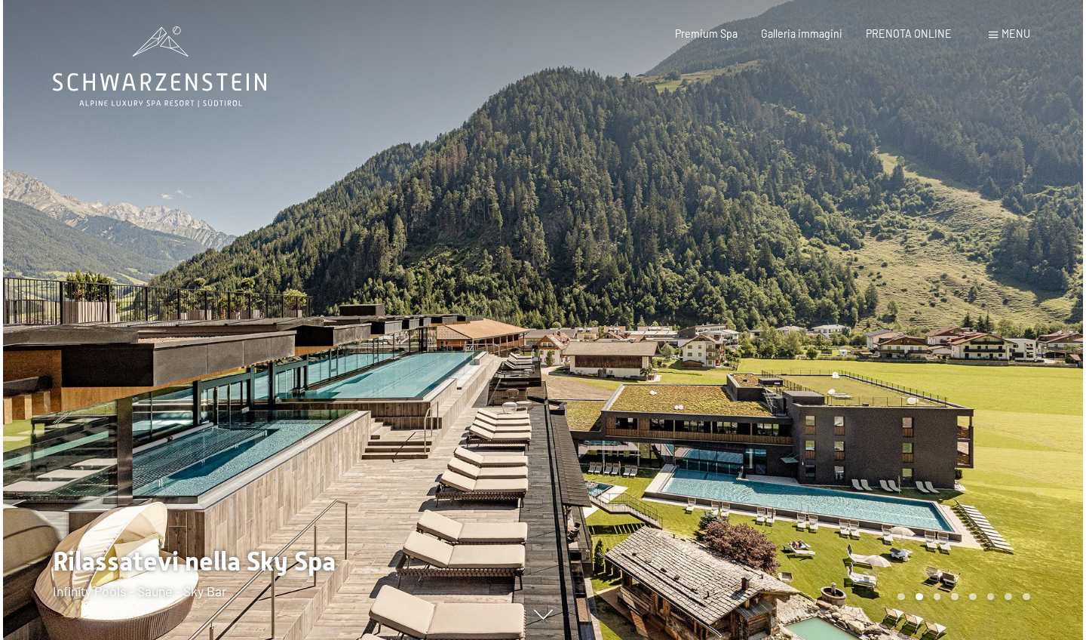
scroll to position [0, 0]
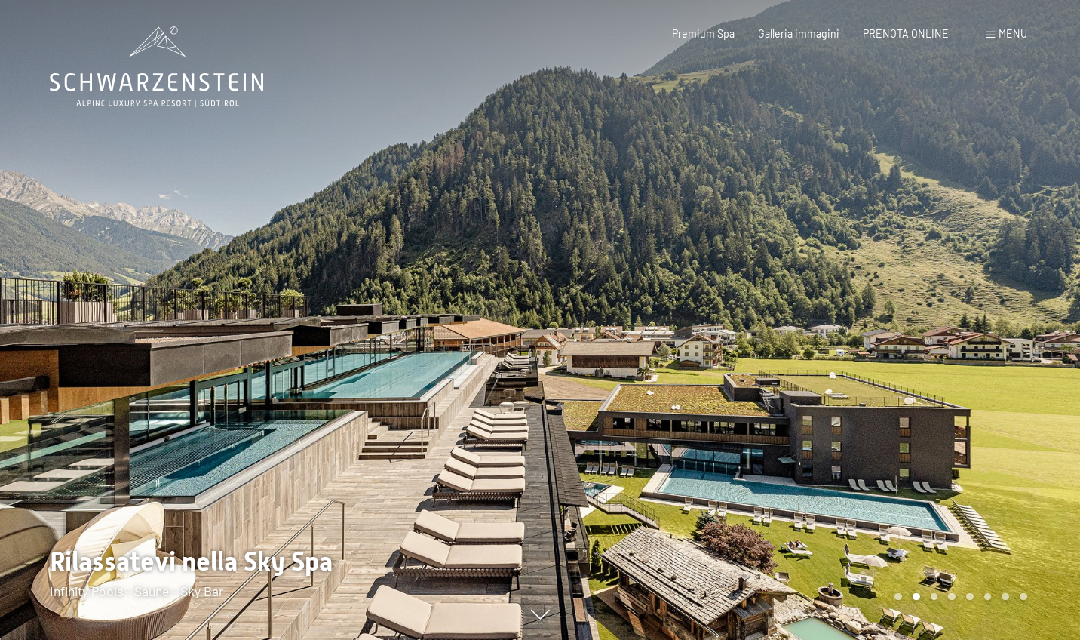
click at [999, 40] on span "Menu" at bounding box center [1013, 33] width 29 height 13
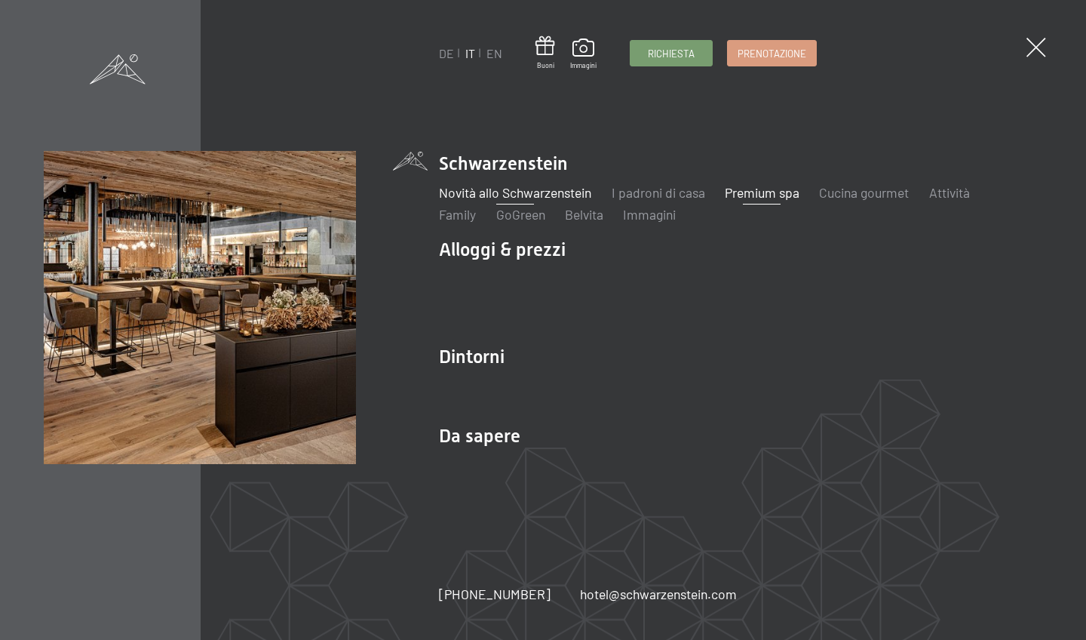
click at [547, 184] on link "Novità allo Schwarzenstein" at bounding box center [515, 192] width 152 height 17
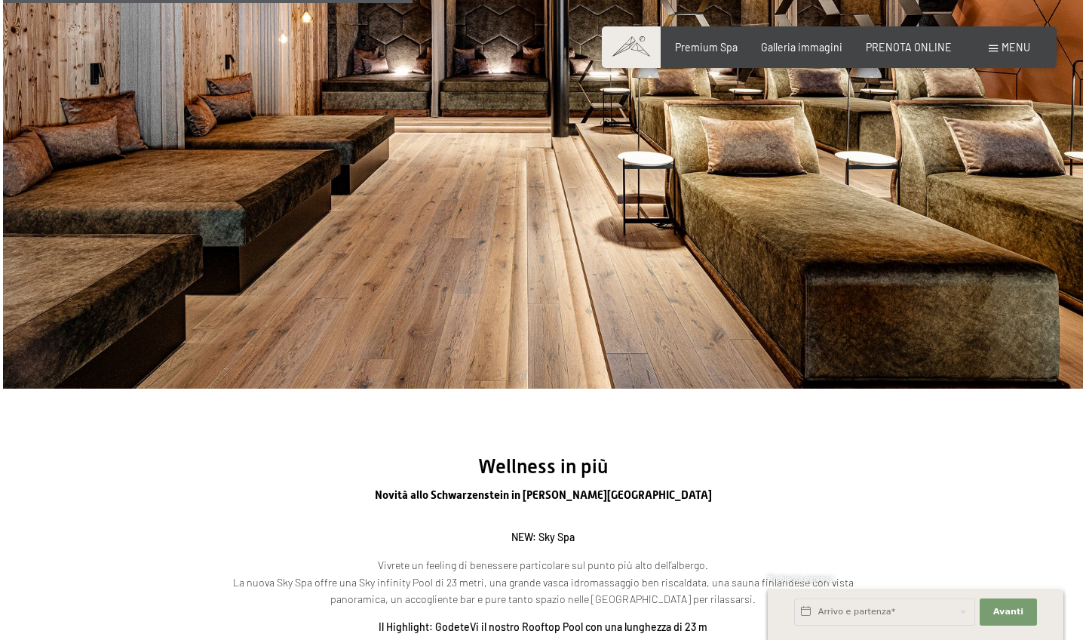
scroll to position [1476, 0]
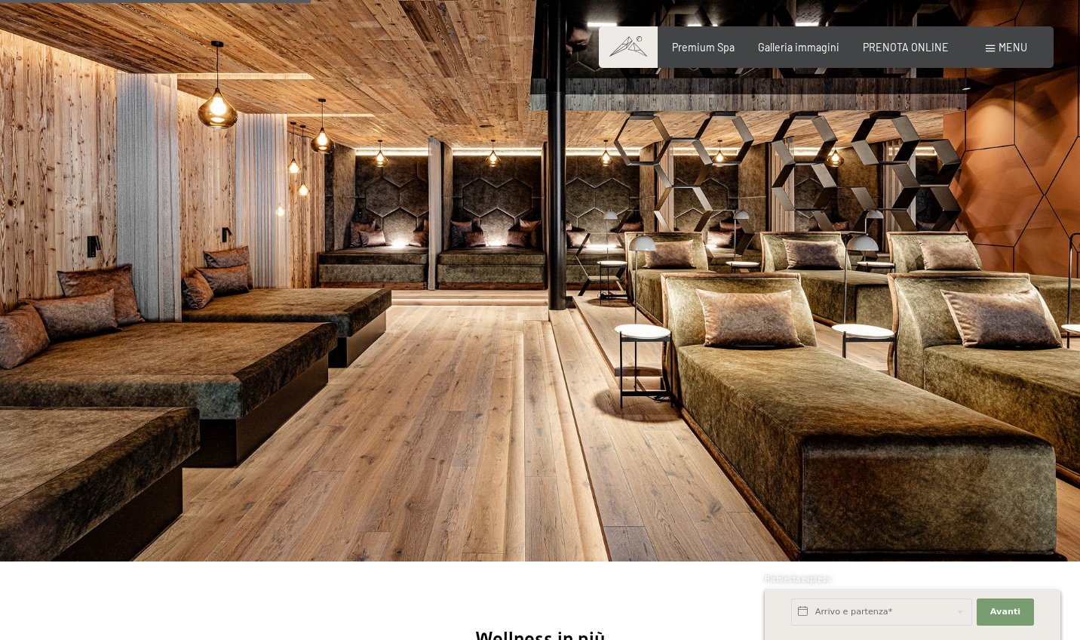
click at [996, 55] on div "Prenotazione Richiesta Premium Spa Galleria immagini PRENOTA ONLINE Menu DE IT …" at bounding box center [825, 47] width 401 height 15
click at [998, 54] on div "Prenotazione Richiesta Premium Spa Galleria immagini PRENOTA ONLINE Menu DE IT …" at bounding box center [825, 47] width 401 height 15
click at [1003, 52] on span "Menu" at bounding box center [1013, 47] width 29 height 13
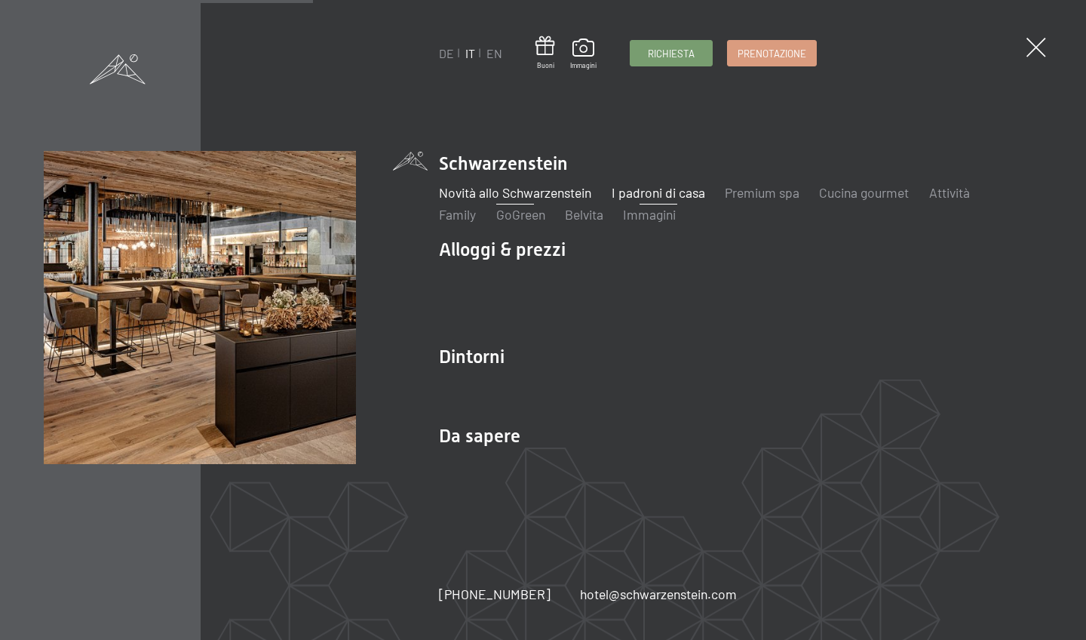
click at [674, 187] on link "I padroni di casa" at bounding box center [659, 192] width 94 height 17
